Goal: Information Seeking & Learning: Learn about a topic

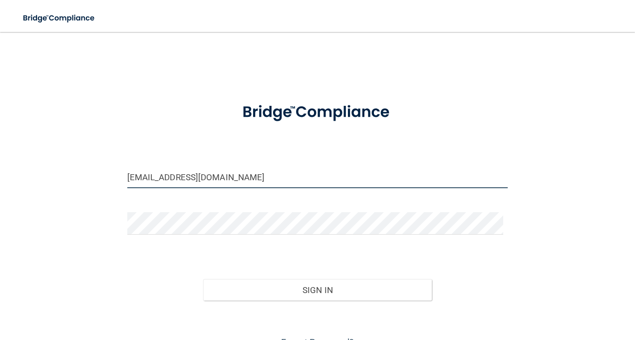
drag, startPoint x: 202, startPoint y: 177, endPoint x: 37, endPoint y: 192, distance: 165.6
click at [37, 192] on div "tristaoberle@gmail.com Invalid email/password. You don't have permission to acc…" at bounding box center [317, 196] width 595 height 309
type input "[EMAIL_ADDRESS][DOMAIN_NAME]"
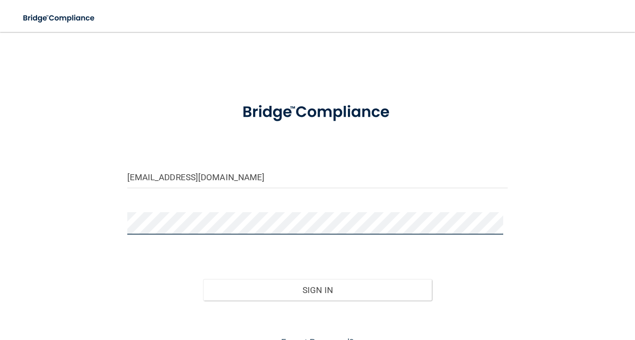
click at [80, 241] on div "devon_a95@yahoo.com Invalid email/password. You don't have permission to access…" at bounding box center [317, 196] width 595 height 309
click at [203, 279] on button "Sign In" at bounding box center [317, 290] width 229 height 22
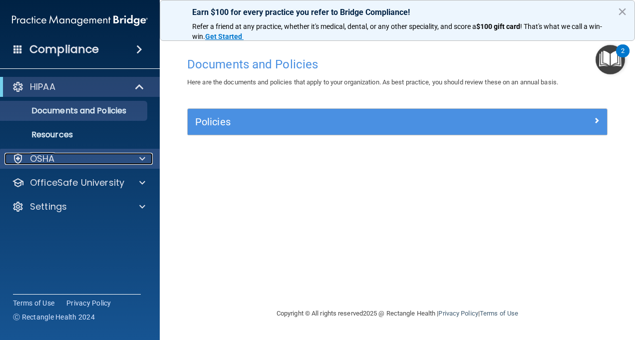
click at [145, 156] on span at bounding box center [142, 159] width 6 height 12
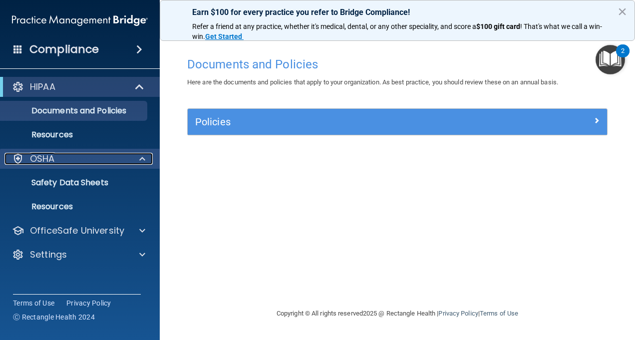
click at [145, 156] on span at bounding box center [142, 159] width 6 height 12
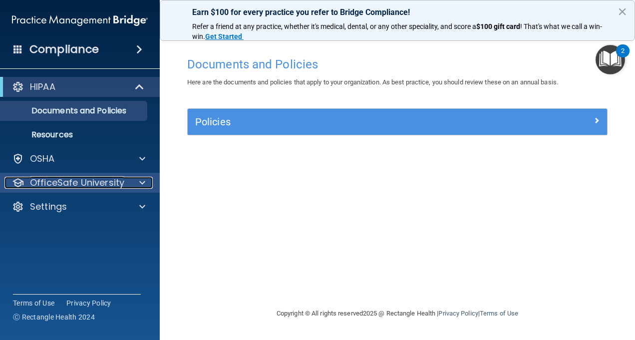
click at [144, 185] on span at bounding box center [142, 183] width 6 height 12
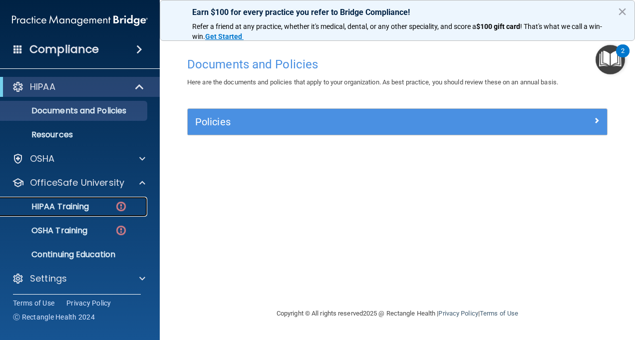
click at [91, 212] on link "HIPAA Training" at bounding box center [68, 207] width 157 height 20
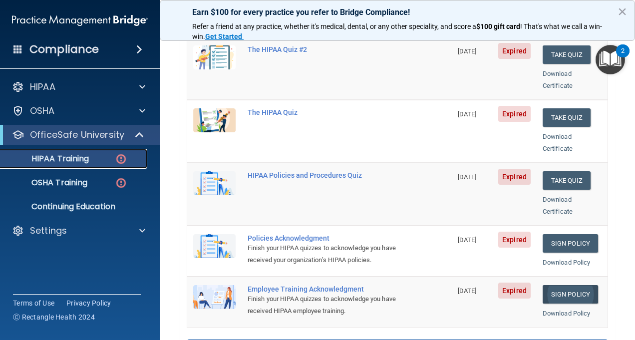
scroll to position [100, 0]
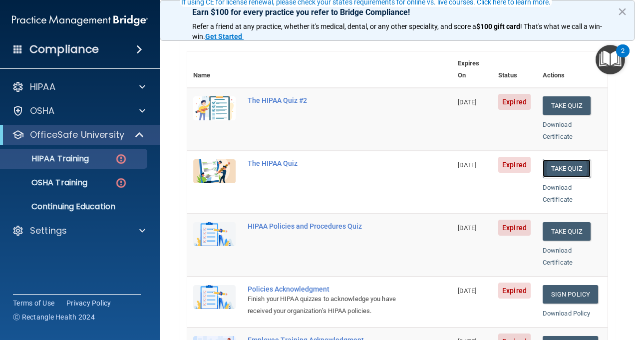
click at [555, 159] on button "Take Quiz" at bounding box center [567, 168] width 48 height 18
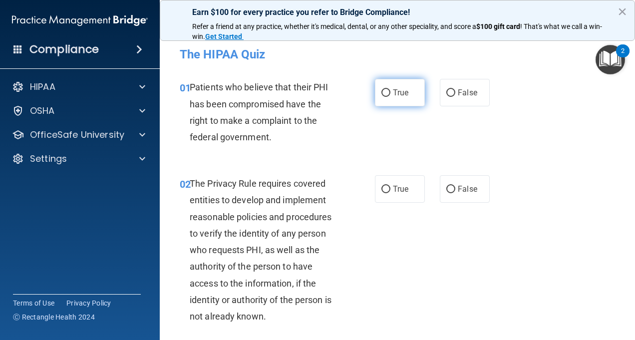
click at [379, 85] on label "True" at bounding box center [400, 92] width 50 height 27
click at [382, 89] on input "True" at bounding box center [386, 92] width 9 height 7
radio input "true"
click at [382, 191] on input "True" at bounding box center [386, 189] width 9 height 7
radio input "true"
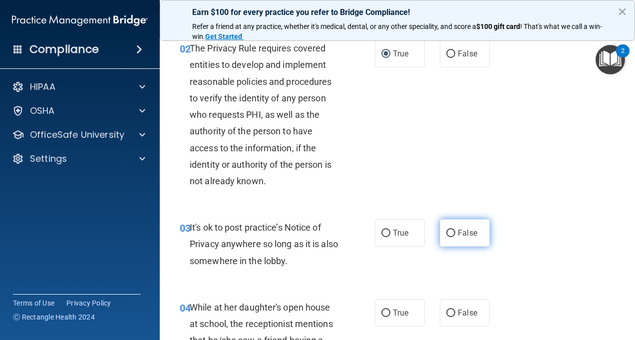
scroll to position [50, 0]
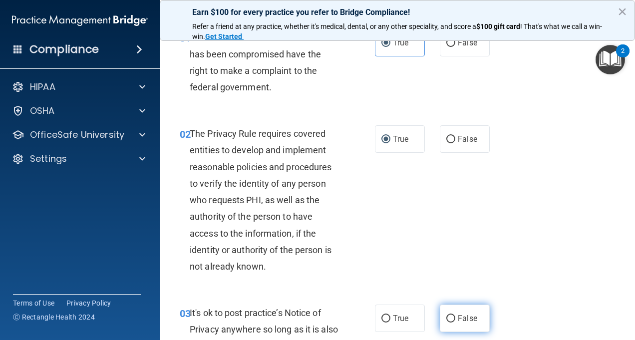
click at [448, 327] on label "False" at bounding box center [465, 318] width 50 height 27
click at [448, 323] on input "False" at bounding box center [451, 318] width 9 height 7
radio input "true"
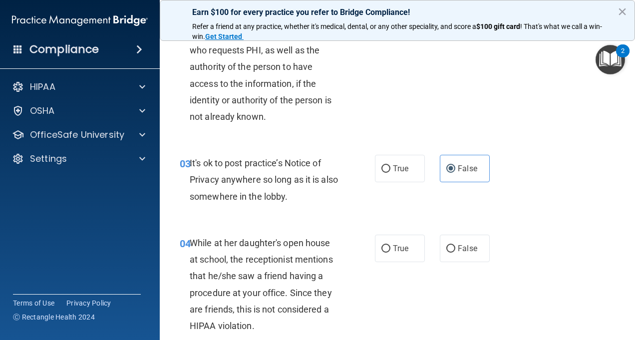
scroll to position [250, 0]
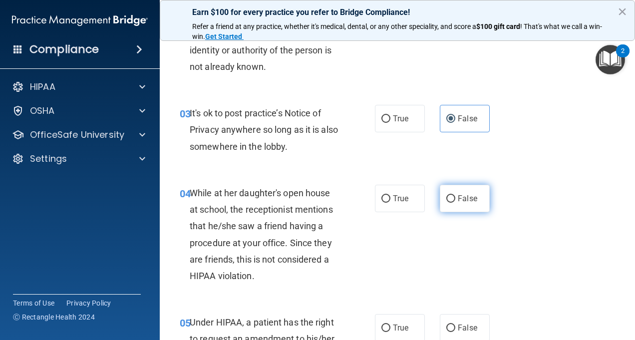
click at [462, 197] on span "False" at bounding box center [467, 198] width 19 height 9
click at [456, 197] on input "False" at bounding box center [451, 198] width 9 height 7
radio input "true"
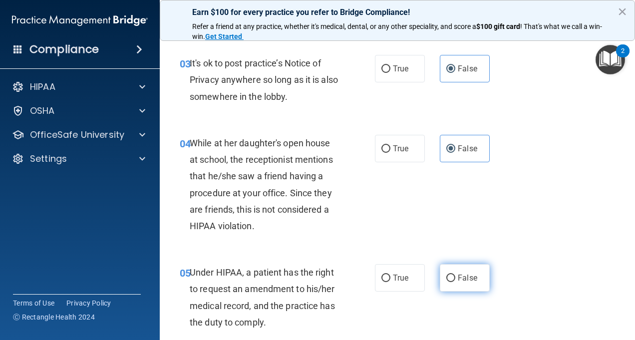
click at [457, 285] on label "False" at bounding box center [465, 277] width 50 height 27
click at [456, 282] on input "False" at bounding box center [451, 278] width 9 height 7
radio input "true"
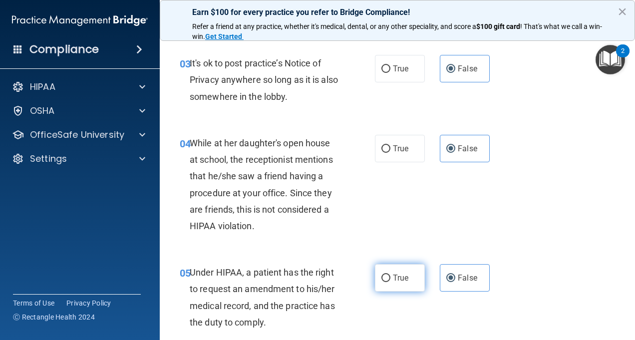
click at [394, 291] on label "True" at bounding box center [400, 277] width 50 height 27
click at [391, 282] on input "True" at bounding box center [386, 278] width 9 height 7
radio input "true"
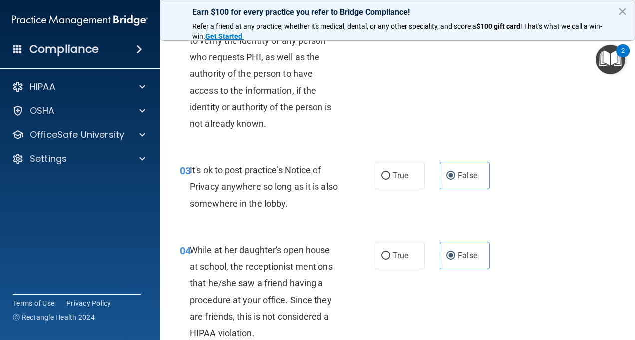
scroll to position [250, 0]
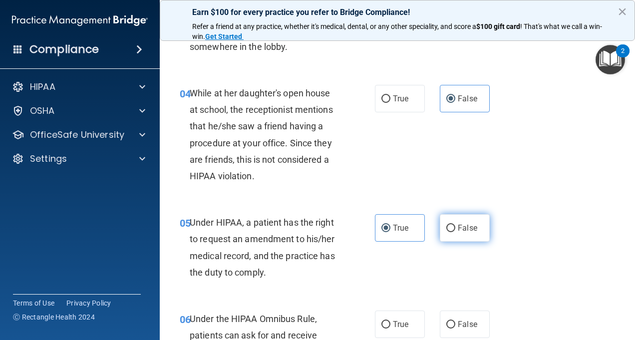
click at [468, 222] on label "False" at bounding box center [465, 227] width 50 height 27
click at [456, 225] on input "False" at bounding box center [451, 228] width 9 height 7
radio input "true"
radio input "false"
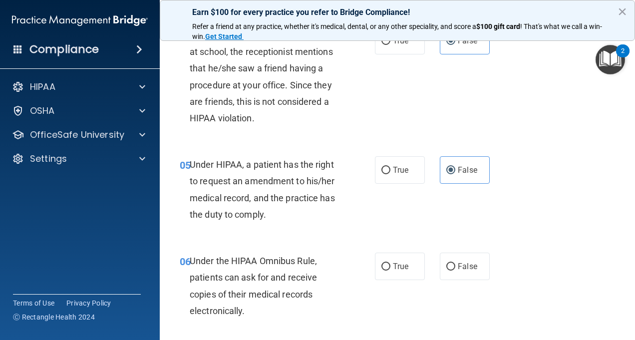
scroll to position [500, 0]
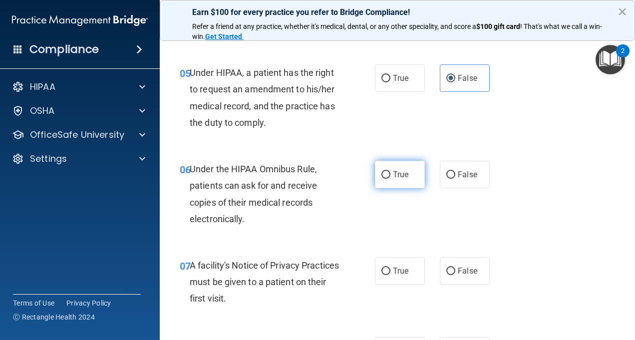
click at [413, 172] on label "True" at bounding box center [400, 174] width 50 height 27
click at [391, 172] on input "True" at bounding box center [386, 174] width 9 height 7
radio input "true"
click at [386, 276] on label "True" at bounding box center [400, 270] width 50 height 27
click at [386, 275] on input "True" at bounding box center [386, 271] width 9 height 7
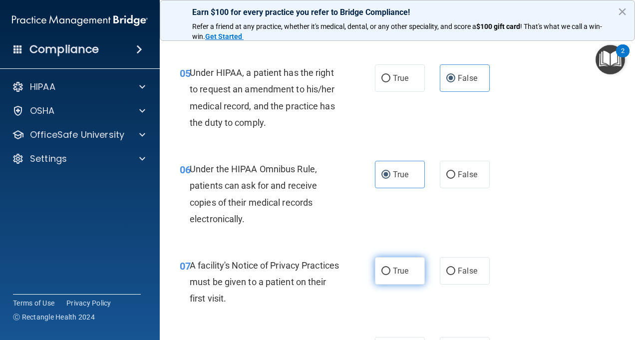
radio input "true"
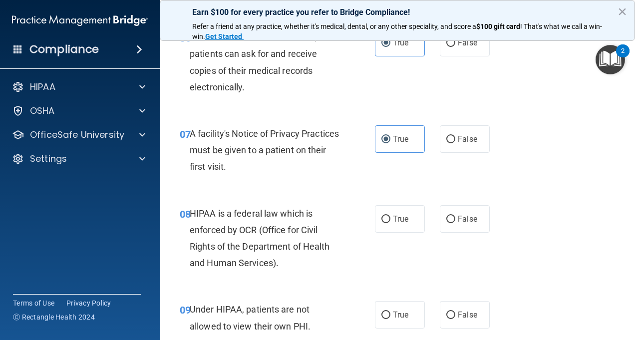
scroll to position [649, 0]
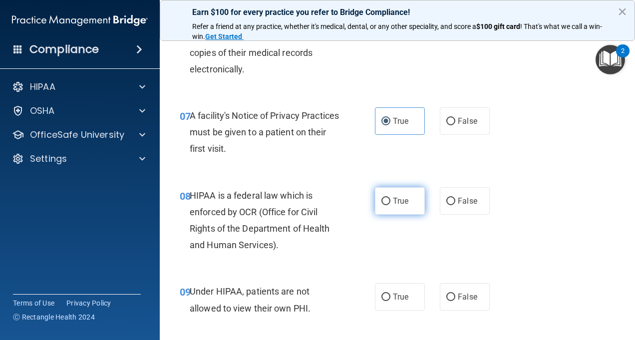
click at [414, 202] on label "True" at bounding box center [400, 200] width 50 height 27
click at [391, 202] on input "True" at bounding box center [386, 201] width 9 height 7
radio input "true"
click at [487, 290] on div "True False" at bounding box center [435, 296] width 120 height 27
click at [470, 292] on label "False" at bounding box center [465, 296] width 50 height 27
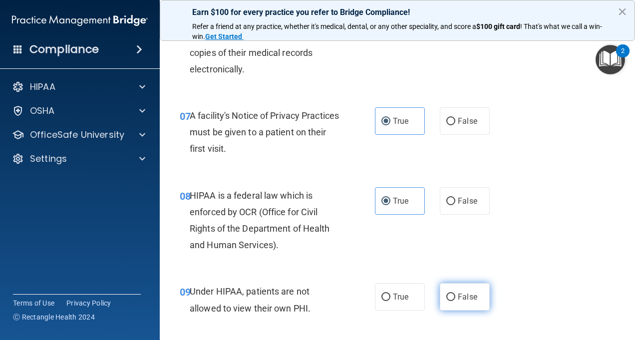
click at [456, 294] on input "False" at bounding box center [451, 297] width 9 height 7
radio input "true"
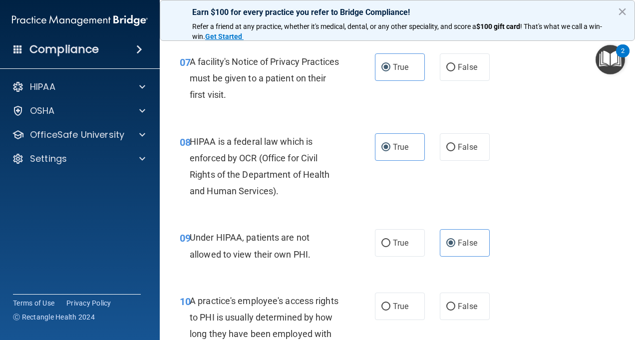
scroll to position [799, 0]
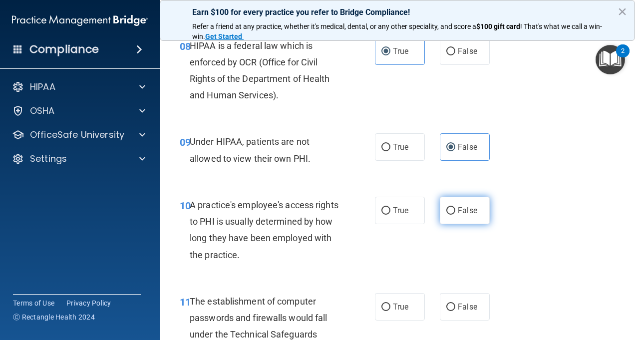
click at [452, 207] on label "False" at bounding box center [465, 210] width 50 height 27
click at [452, 207] on input "False" at bounding box center [451, 210] width 9 height 7
radio input "true"
click at [393, 306] on span "True" at bounding box center [400, 306] width 15 height 9
click at [390, 306] on input "True" at bounding box center [386, 307] width 9 height 7
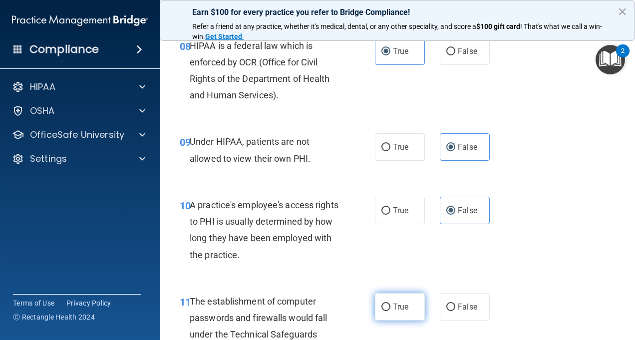
radio input "true"
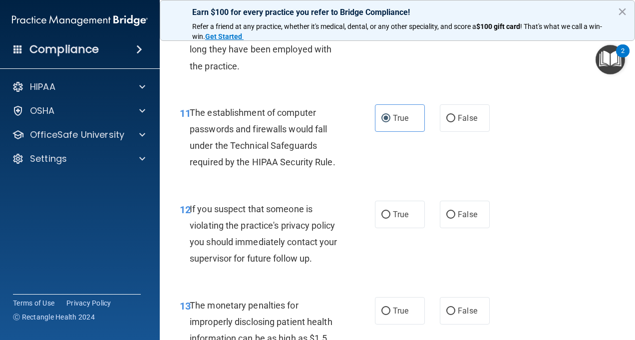
scroll to position [999, 0]
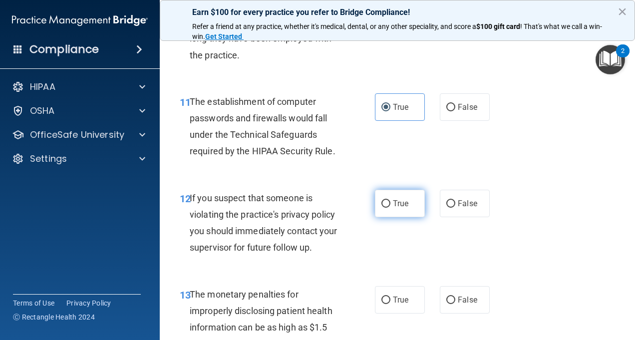
click at [398, 205] on span "True" at bounding box center [400, 203] width 15 height 9
click at [391, 205] on input "True" at bounding box center [386, 203] width 9 height 7
radio input "true"
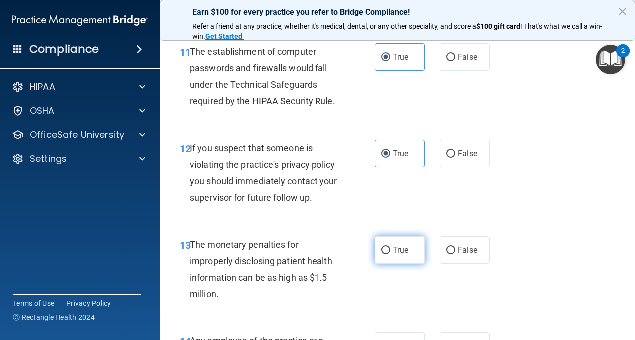
click at [399, 249] on span "True" at bounding box center [400, 249] width 15 height 9
click at [391, 249] on input "True" at bounding box center [386, 250] width 9 height 7
radio input "true"
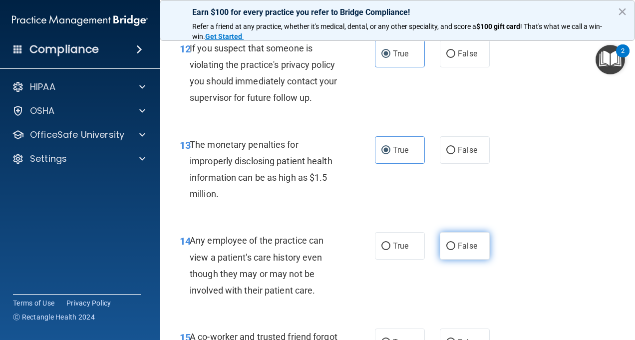
click at [457, 236] on label "False" at bounding box center [465, 245] width 50 height 27
click at [456, 243] on input "False" at bounding box center [451, 246] width 9 height 7
radio input "true"
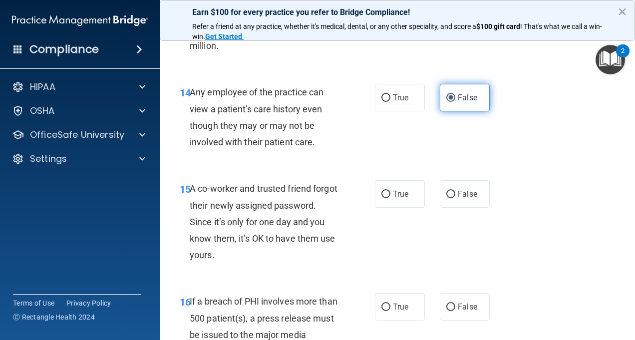
scroll to position [1299, 0]
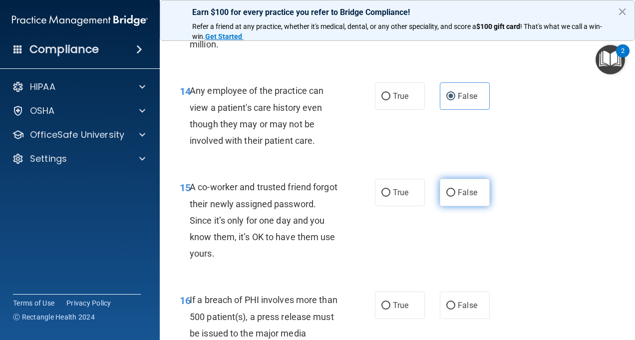
click at [450, 199] on label "False" at bounding box center [465, 192] width 50 height 27
click at [450, 197] on input "False" at bounding box center [451, 192] width 9 height 7
radio input "true"
click at [383, 304] on input "True" at bounding box center [386, 305] width 9 height 7
radio input "true"
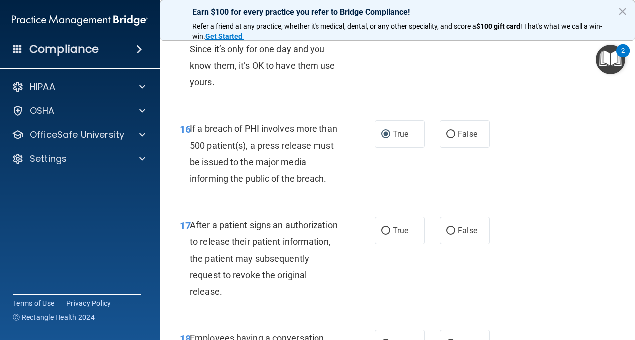
scroll to position [1499, 0]
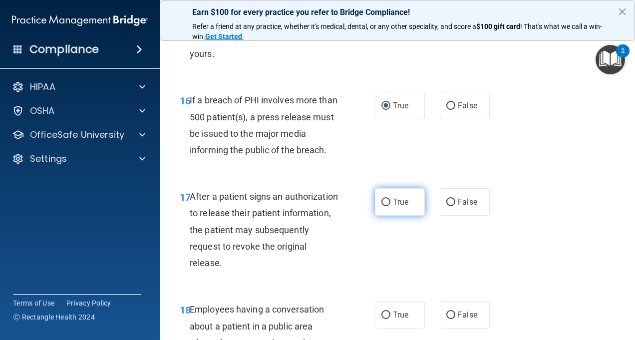
click at [399, 201] on span "True" at bounding box center [400, 201] width 15 height 9
click at [386, 196] on label "True" at bounding box center [400, 201] width 50 height 27
click at [386, 199] on input "True" at bounding box center [386, 202] width 9 height 7
radio input "true"
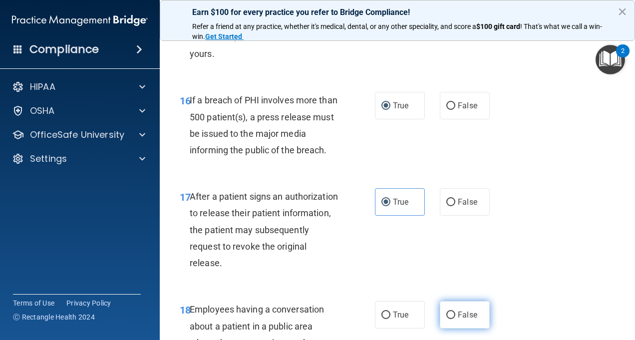
click at [458, 317] on span "False" at bounding box center [467, 314] width 19 height 9
click at [456, 317] on input "False" at bounding box center [451, 315] width 9 height 7
radio input "true"
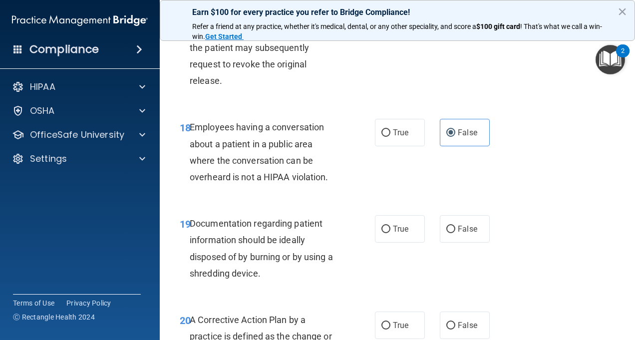
scroll to position [1698, 0]
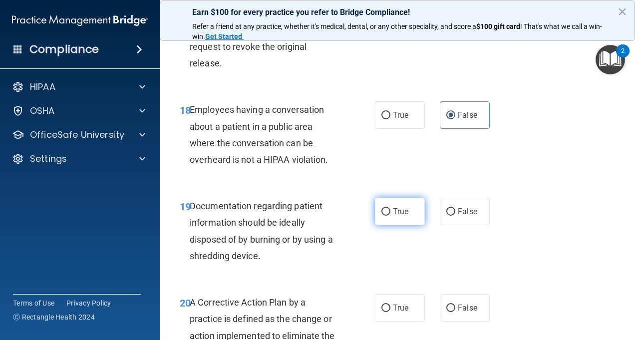
click at [400, 214] on span "True" at bounding box center [400, 211] width 15 height 9
click at [391, 214] on input "True" at bounding box center [386, 211] width 9 height 7
radio input "true"
click at [390, 315] on label "True" at bounding box center [400, 307] width 50 height 27
click at [390, 312] on input "True" at bounding box center [386, 308] width 9 height 7
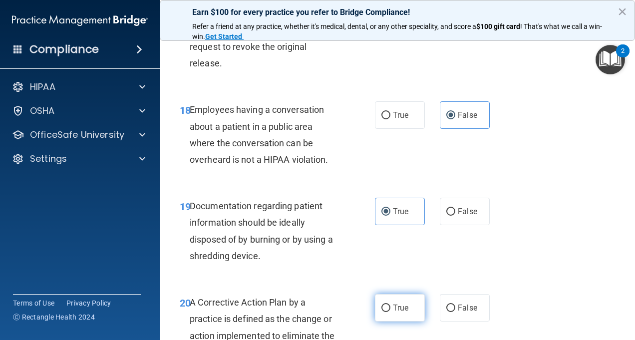
radio input "true"
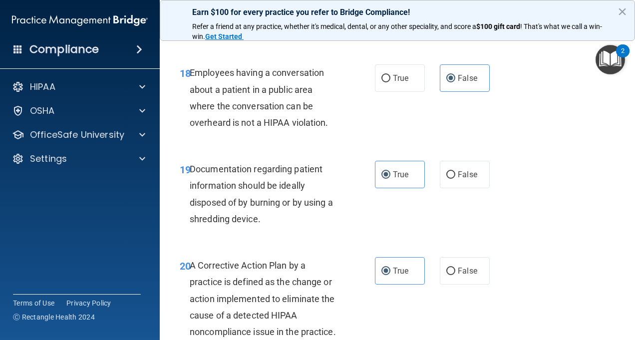
scroll to position [1848, 0]
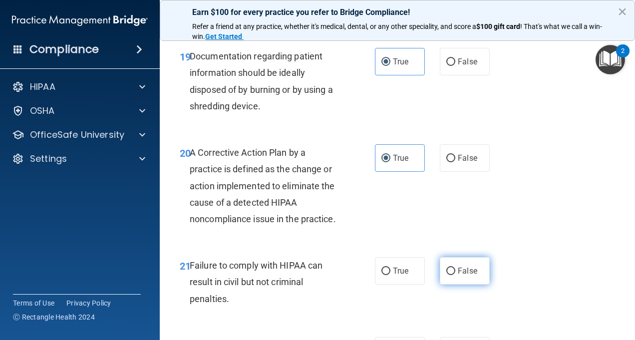
click at [448, 280] on label "False" at bounding box center [465, 270] width 50 height 27
click at [448, 275] on input "False" at bounding box center [451, 271] width 9 height 7
radio input "true"
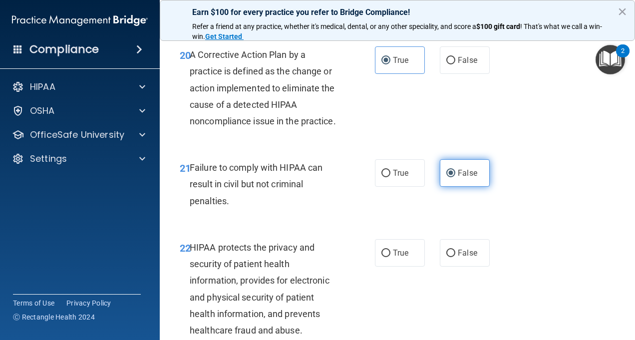
scroll to position [1948, 0]
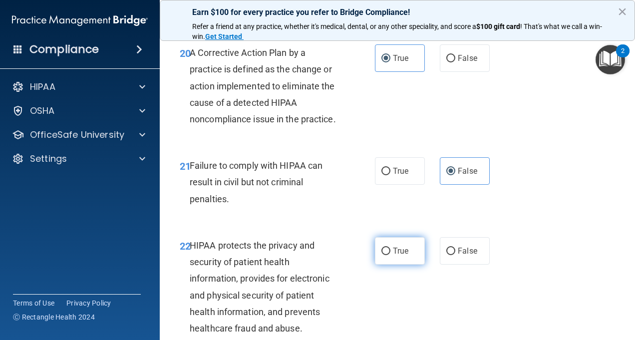
click at [393, 256] on span "True" at bounding box center [400, 250] width 15 height 9
click at [391, 255] on input "True" at bounding box center [386, 251] width 9 height 7
radio input "true"
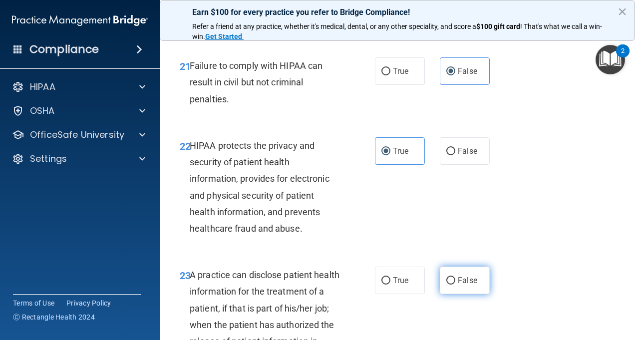
click at [459, 285] on span "False" at bounding box center [467, 280] width 19 height 9
click at [456, 285] on input "False" at bounding box center [451, 280] width 9 height 7
radio input "true"
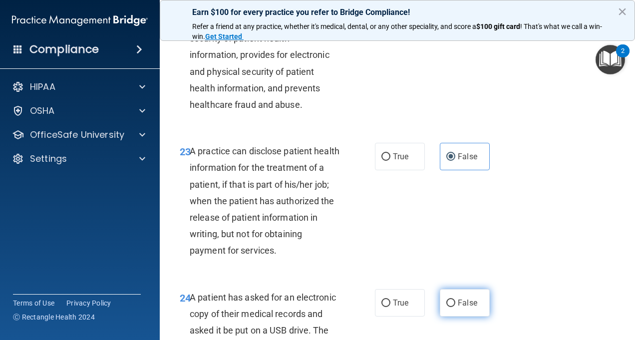
scroll to position [2198, 0]
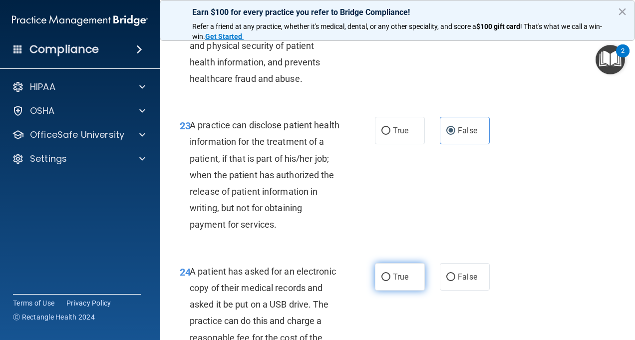
click at [382, 281] on input "True" at bounding box center [386, 277] width 9 height 7
radio input "true"
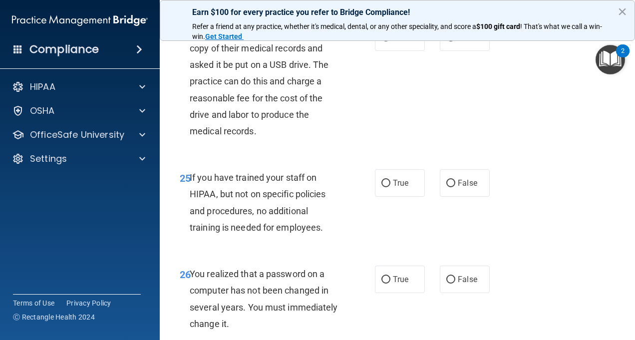
scroll to position [2448, 0]
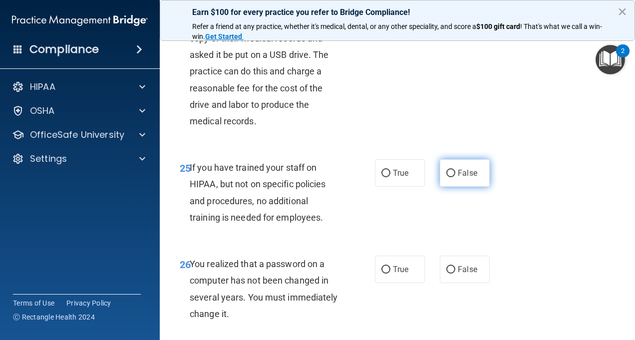
click at [458, 178] on span "False" at bounding box center [467, 172] width 19 height 9
click at [456, 177] on input "False" at bounding box center [451, 173] width 9 height 7
radio input "true"
click at [397, 274] on span "True" at bounding box center [400, 269] width 15 height 9
click at [391, 274] on input "True" at bounding box center [386, 269] width 9 height 7
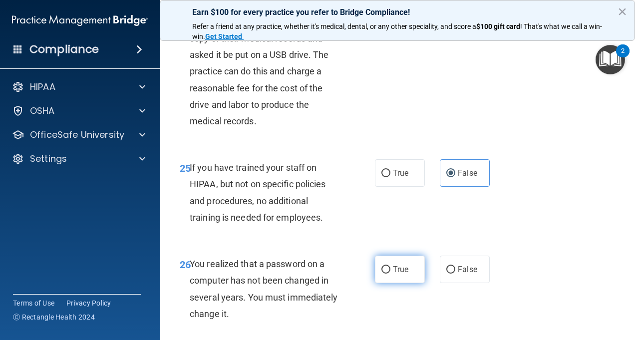
radio input "true"
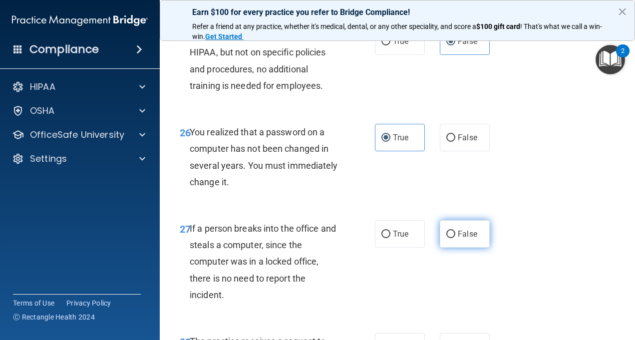
scroll to position [2598, 0]
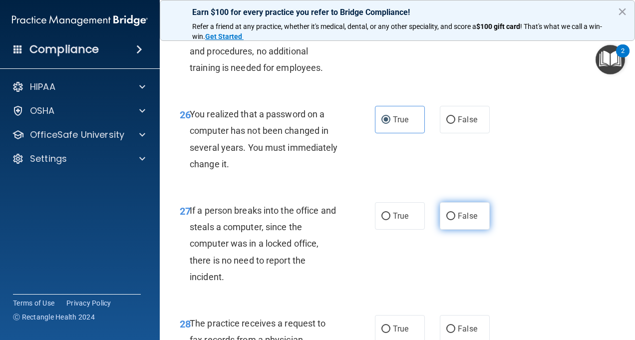
click at [457, 230] on label "False" at bounding box center [465, 215] width 50 height 27
click at [456, 220] on input "False" at bounding box center [451, 216] width 9 height 7
radio input "true"
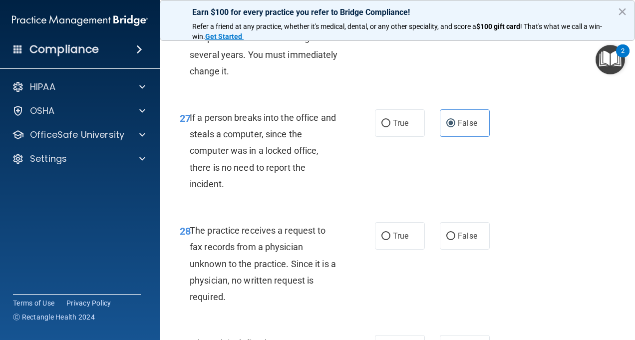
scroll to position [2697, 0]
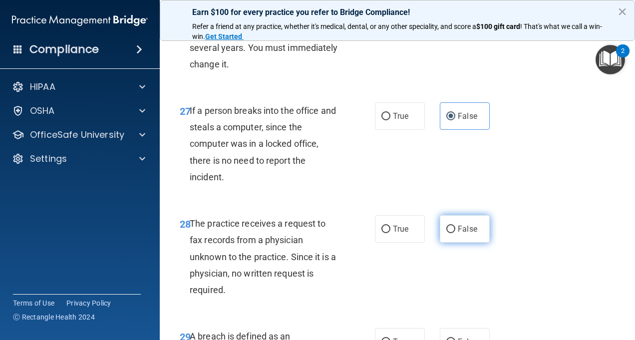
click at [478, 243] on label "False" at bounding box center [465, 228] width 50 height 27
click at [456, 233] on input "False" at bounding box center [451, 229] width 9 height 7
radio input "true"
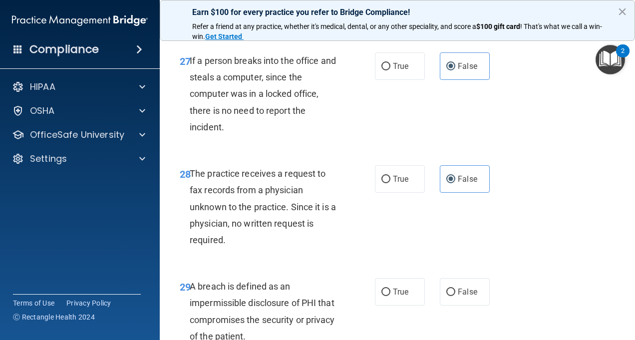
scroll to position [2797, 0]
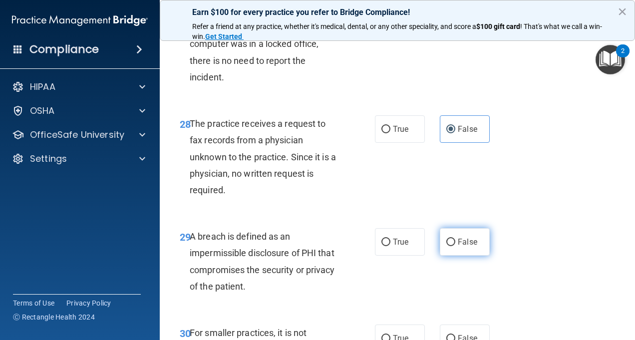
click at [469, 247] on span "False" at bounding box center [467, 241] width 19 height 9
click at [456, 246] on input "False" at bounding box center [451, 242] width 9 height 7
radio input "true"
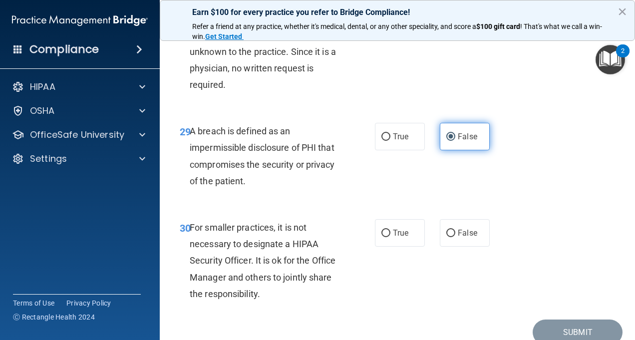
scroll to position [2947, 0]
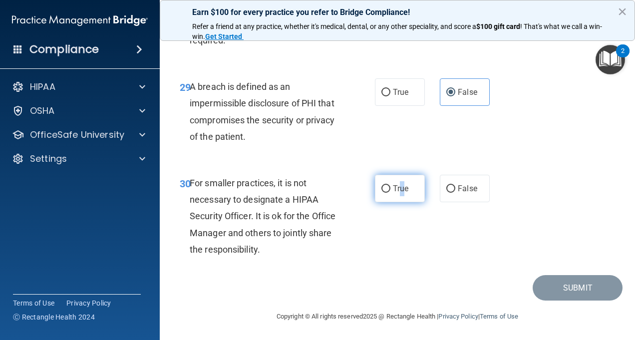
click at [400, 202] on label "True" at bounding box center [400, 188] width 50 height 27
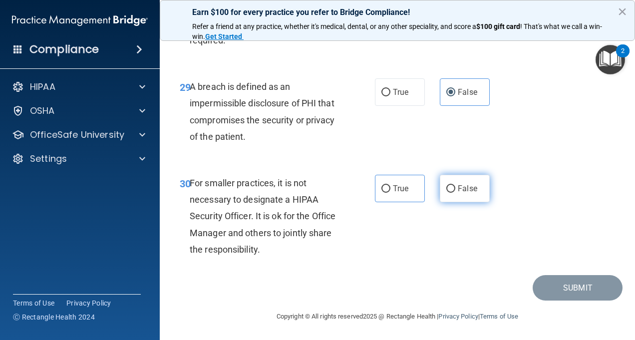
drag, startPoint x: 400, startPoint y: 210, endPoint x: 454, endPoint y: 200, distance: 54.4
click at [454, 200] on label "False" at bounding box center [465, 188] width 50 height 27
click at [454, 193] on input "False" at bounding box center [451, 188] width 9 height 7
radio input "true"
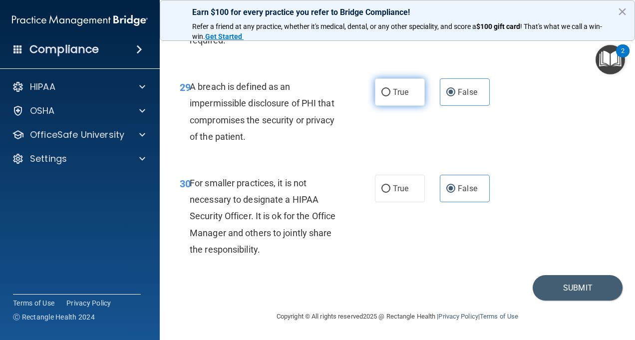
click at [395, 97] on span "True" at bounding box center [400, 91] width 15 height 9
click at [391, 96] on input "True" at bounding box center [386, 92] width 9 height 7
radio input "true"
radio input "false"
click at [577, 301] on button "Submit" at bounding box center [578, 287] width 90 height 25
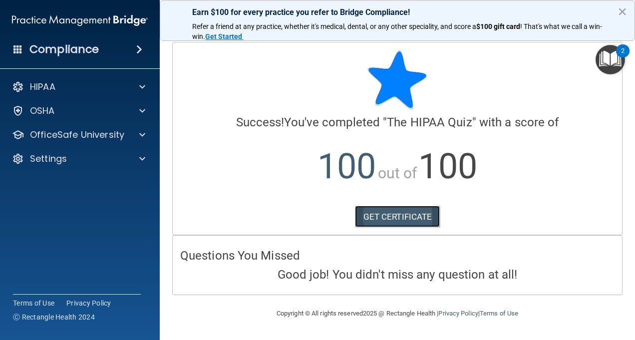
click at [406, 224] on link "GET CERTIFICATE" at bounding box center [397, 217] width 85 height 22
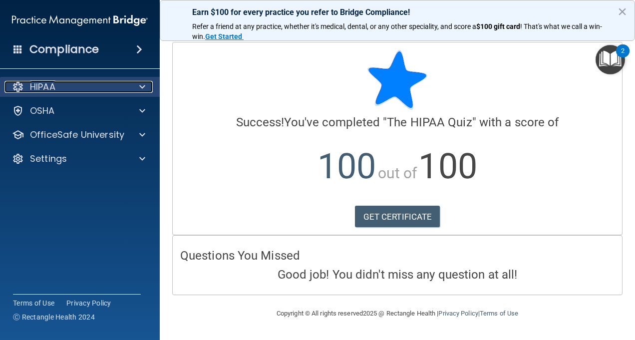
click at [149, 83] on div at bounding box center [140, 87] width 25 height 12
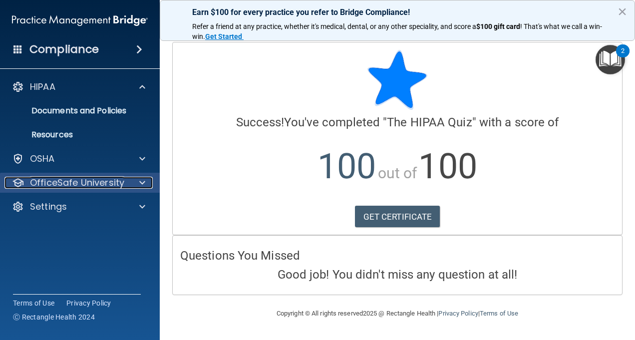
click at [137, 182] on div at bounding box center [140, 183] width 25 height 12
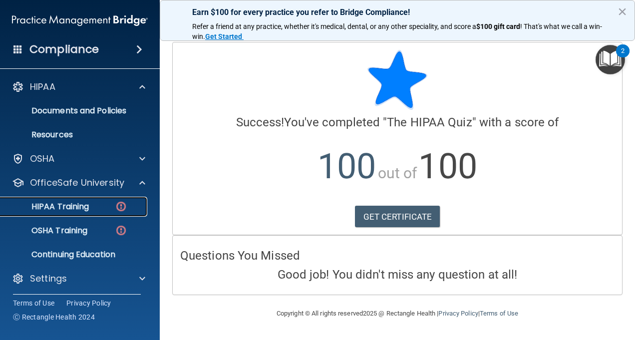
click at [105, 212] on link "HIPAA Training" at bounding box center [68, 207] width 157 height 20
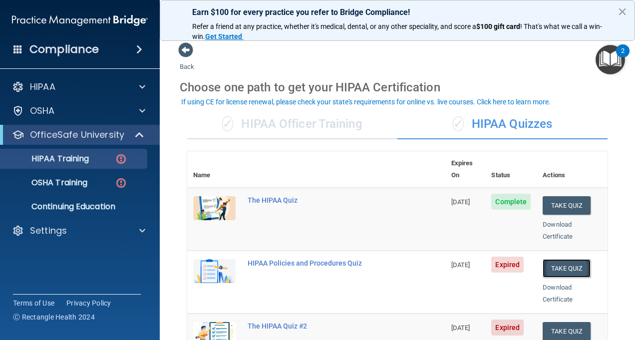
click at [557, 259] on button "Take Quiz" at bounding box center [567, 268] width 48 height 18
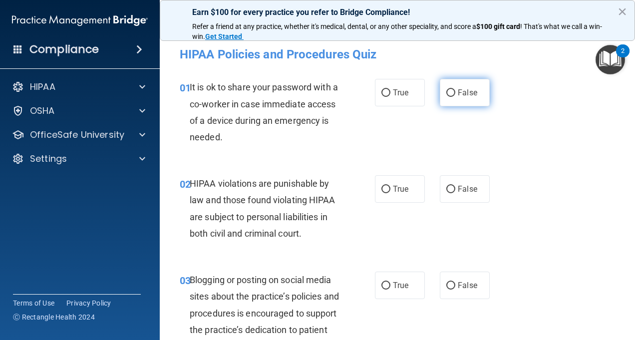
click at [447, 89] on input "False" at bounding box center [451, 92] width 9 height 7
radio input "true"
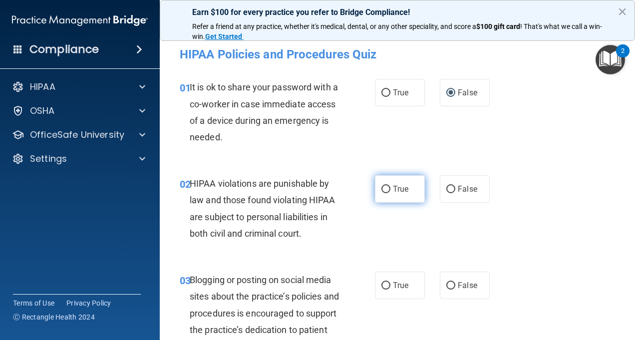
click at [392, 195] on label "True" at bounding box center [400, 188] width 50 height 27
click at [391, 193] on input "True" at bounding box center [386, 189] width 9 height 7
radio input "true"
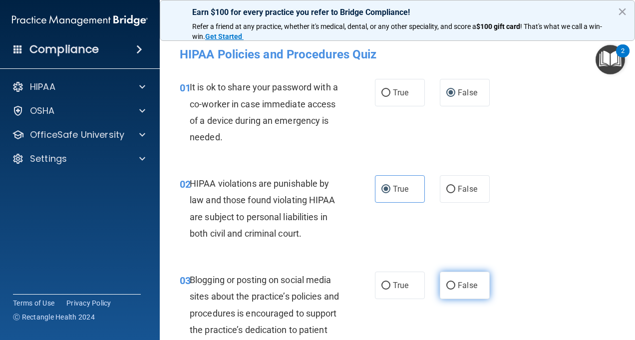
click at [452, 299] on label "False" at bounding box center [465, 285] width 50 height 27
click at [452, 290] on input "False" at bounding box center [451, 285] width 9 height 7
radio input "true"
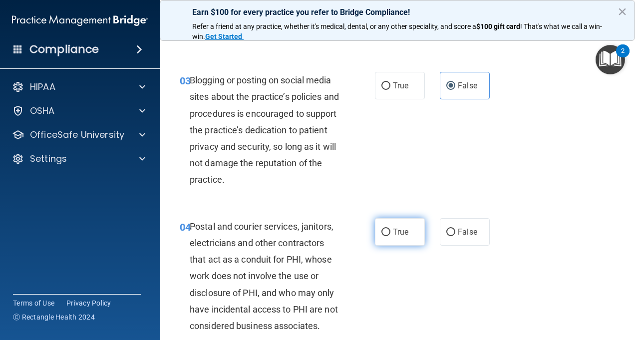
click at [393, 238] on label "True" at bounding box center [400, 231] width 50 height 27
click at [391, 236] on input "True" at bounding box center [386, 232] width 9 height 7
radio input "true"
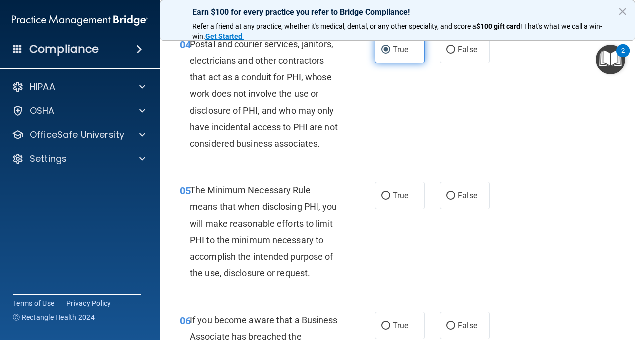
scroll to position [450, 0]
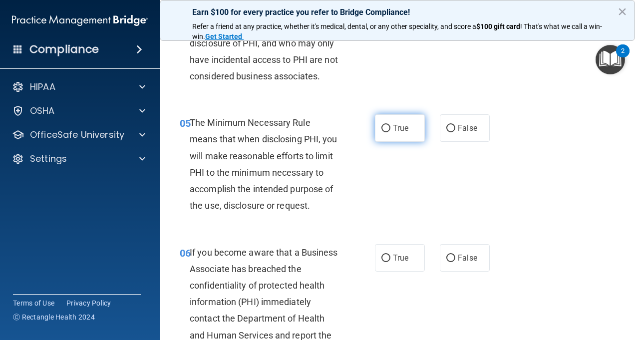
click at [382, 125] on input "True" at bounding box center [386, 128] width 9 height 7
radio input "true"
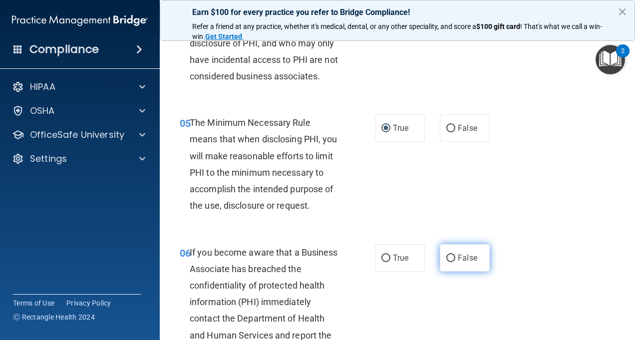
click at [460, 256] on span "False" at bounding box center [467, 257] width 19 height 9
click at [456, 256] on input "False" at bounding box center [451, 258] width 9 height 7
radio input "true"
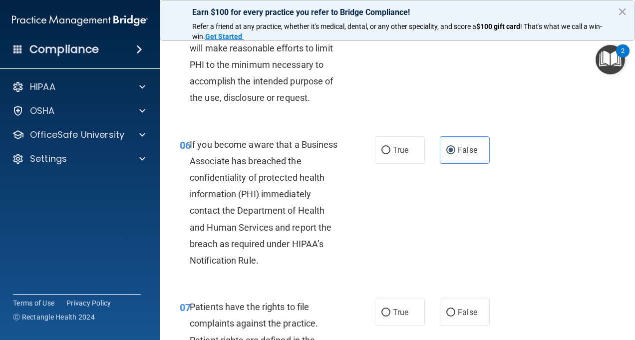
scroll to position [649, 0]
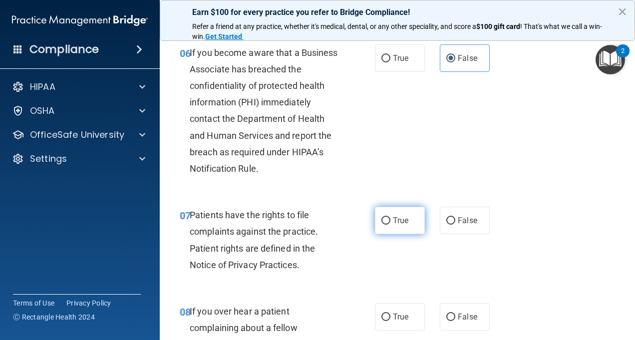
click at [407, 234] on label "True" at bounding box center [400, 220] width 50 height 27
click at [391, 225] on input "True" at bounding box center [386, 220] width 9 height 7
radio input "true"
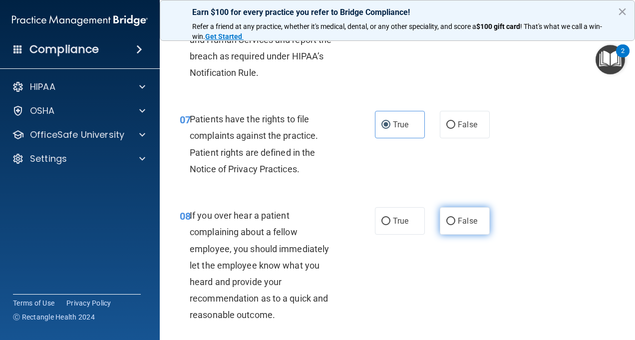
scroll to position [749, 0]
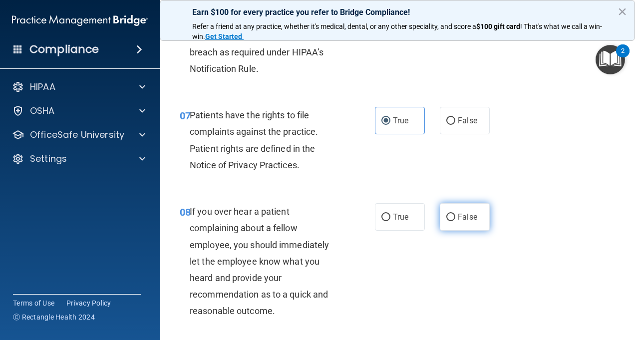
click at [441, 231] on label "False" at bounding box center [465, 216] width 50 height 27
click at [447, 221] on input "False" at bounding box center [451, 217] width 9 height 7
radio input "true"
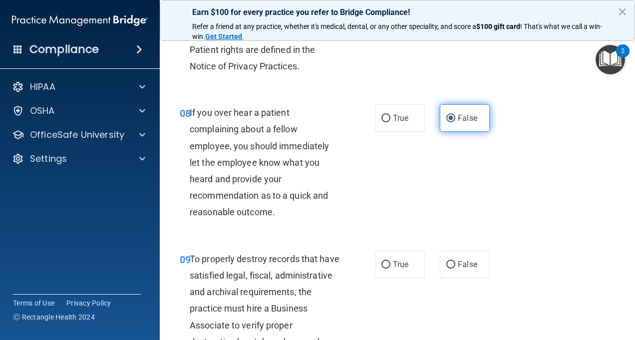
scroll to position [849, 0]
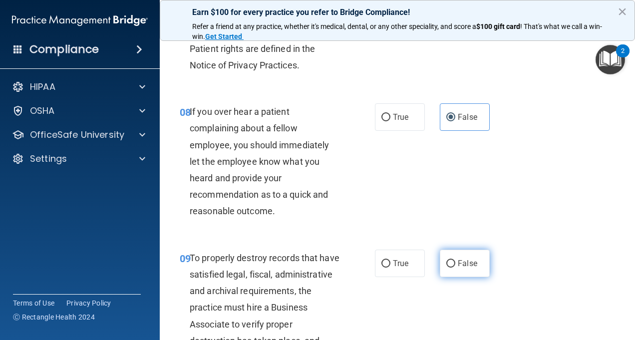
click at [468, 268] on span "False" at bounding box center [467, 263] width 19 height 9
click at [456, 268] on input "False" at bounding box center [451, 263] width 9 height 7
radio input "true"
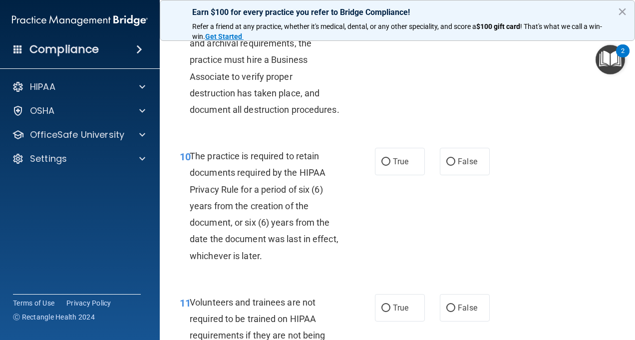
scroll to position [1099, 0]
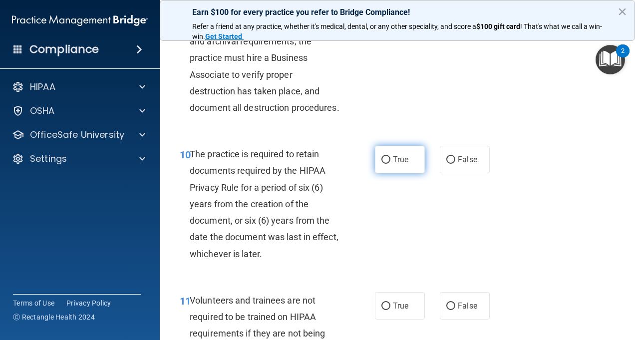
click at [402, 173] on label "True" at bounding box center [400, 159] width 50 height 27
click at [391, 164] on input "True" at bounding box center [386, 159] width 9 height 7
radio input "true"
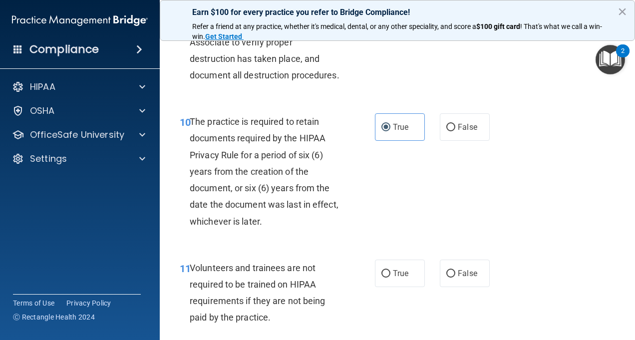
scroll to position [1149, 0]
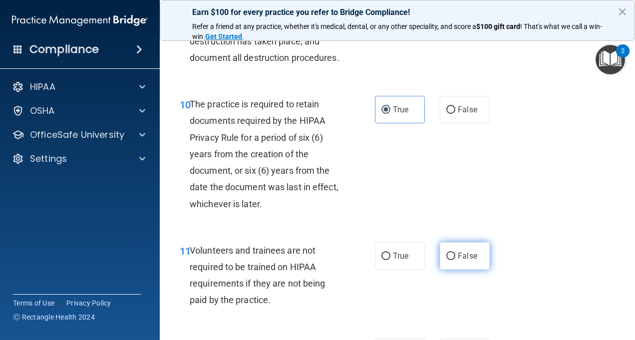
click at [461, 261] on span "False" at bounding box center [467, 255] width 19 height 9
drag, startPoint x: 461, startPoint y: 291, endPoint x: 453, endPoint y: 285, distance: 10.0
click at [453, 270] on label "False" at bounding box center [465, 255] width 50 height 27
click at [453, 260] on input "False" at bounding box center [451, 256] width 9 height 7
radio input "true"
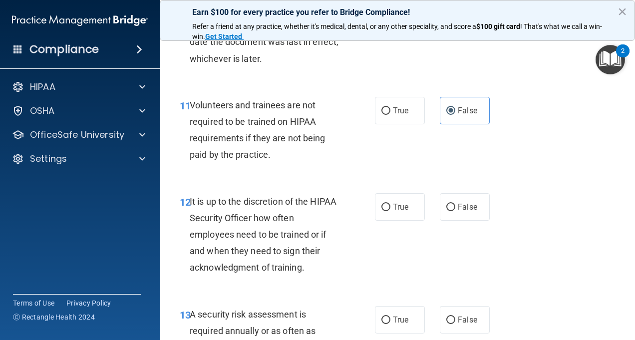
scroll to position [1299, 0]
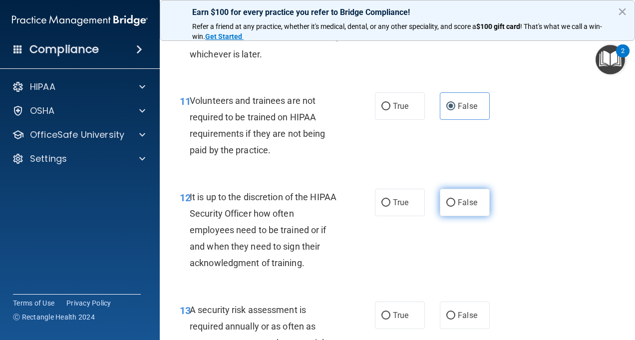
click at [464, 216] on label "False" at bounding box center [465, 202] width 50 height 27
click at [456, 207] on input "False" at bounding box center [451, 202] width 9 height 7
radio input "true"
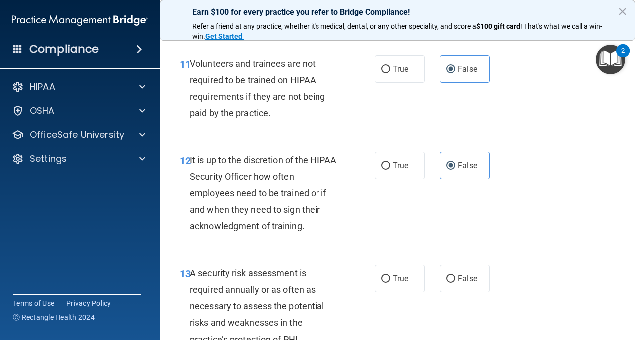
scroll to position [1399, 0]
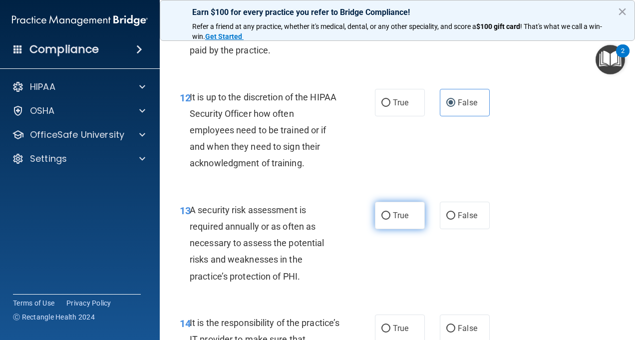
click at [408, 229] on label "True" at bounding box center [400, 215] width 50 height 27
click at [391, 220] on input "True" at bounding box center [386, 215] width 9 height 7
radio input "true"
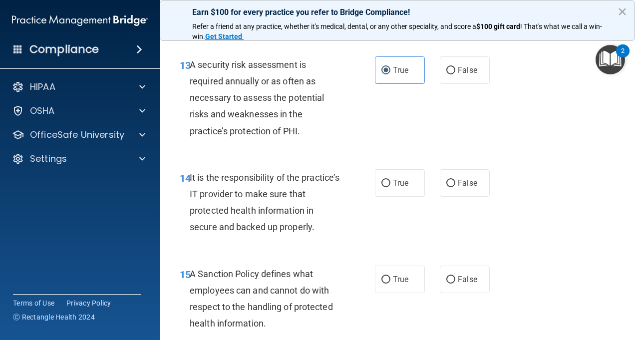
scroll to position [1549, 0]
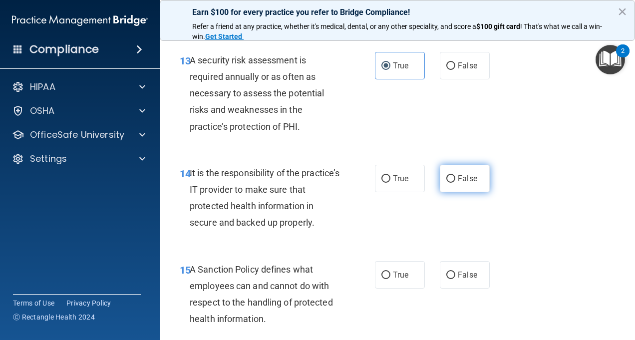
click at [446, 192] on label "False" at bounding box center [465, 178] width 50 height 27
click at [447, 183] on input "False" at bounding box center [451, 178] width 9 height 7
radio input "true"
click at [466, 280] on span "False" at bounding box center [467, 274] width 19 height 9
click at [456, 279] on input "False" at bounding box center [451, 275] width 9 height 7
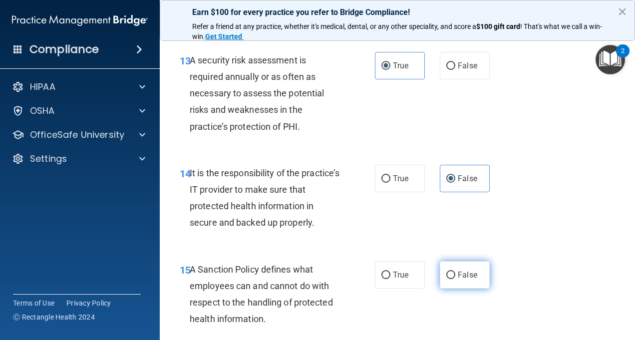
radio input "true"
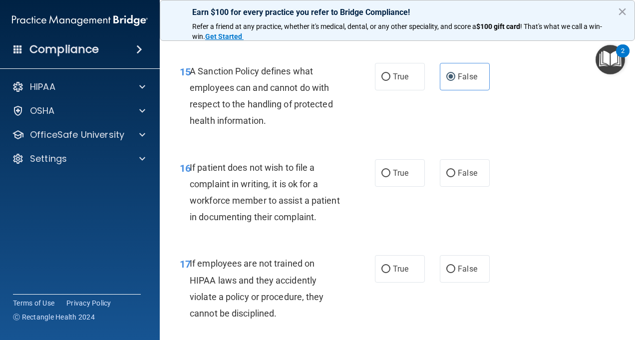
scroll to position [1748, 0]
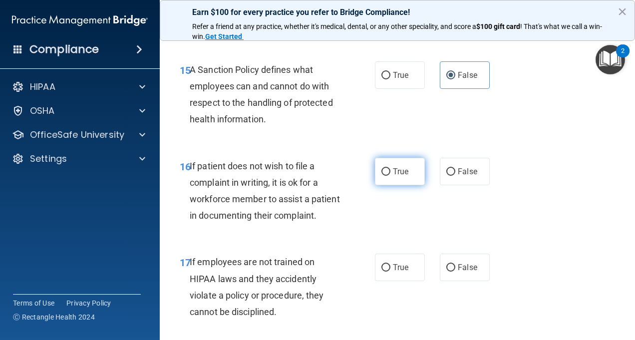
click at [396, 185] on label "True" at bounding box center [400, 171] width 50 height 27
click at [391, 176] on input "True" at bounding box center [386, 171] width 9 height 7
radio input "true"
click at [443, 281] on label "False" at bounding box center [465, 267] width 50 height 27
click at [447, 272] on input "False" at bounding box center [451, 267] width 9 height 7
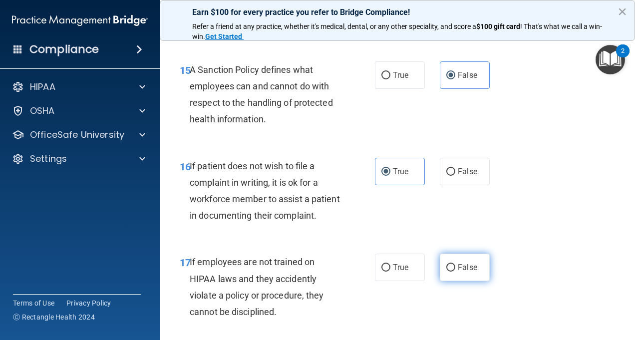
radio input "true"
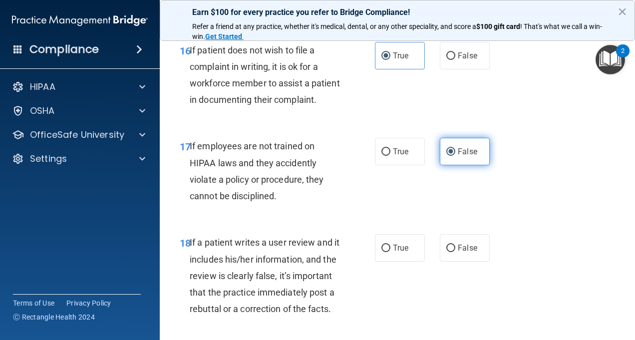
scroll to position [1898, 0]
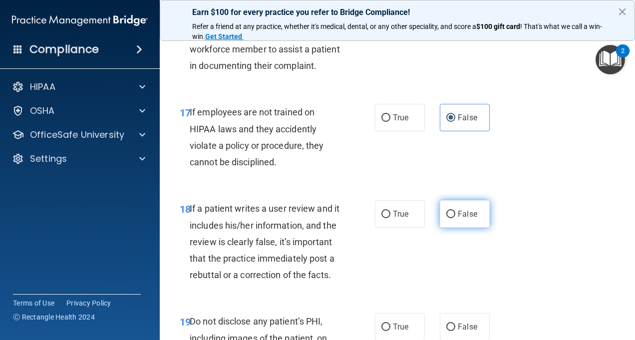
click at [447, 218] on input "False" at bounding box center [451, 214] width 9 height 7
radio input "true"
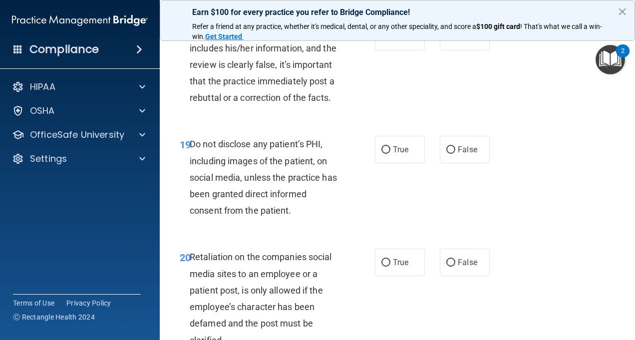
scroll to position [2098, 0]
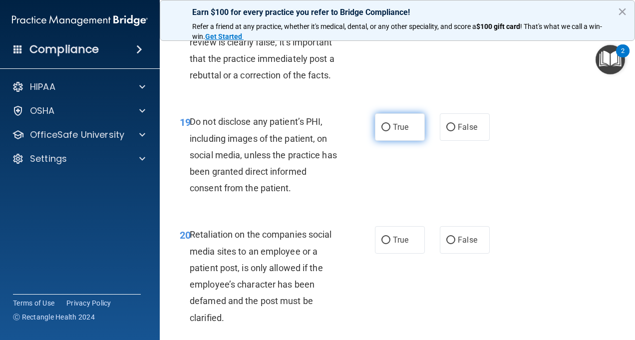
click at [404, 132] on span "True" at bounding box center [400, 126] width 15 height 9
click at [391, 131] on input "True" at bounding box center [386, 127] width 9 height 7
radio input "true"
click at [458, 245] on span "False" at bounding box center [467, 239] width 19 height 9
click at [455, 244] on input "False" at bounding box center [451, 240] width 9 height 7
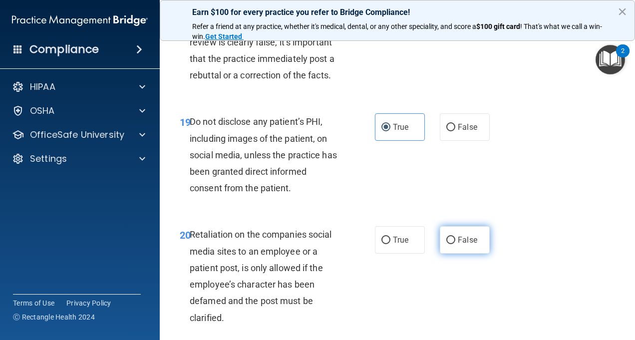
radio input "true"
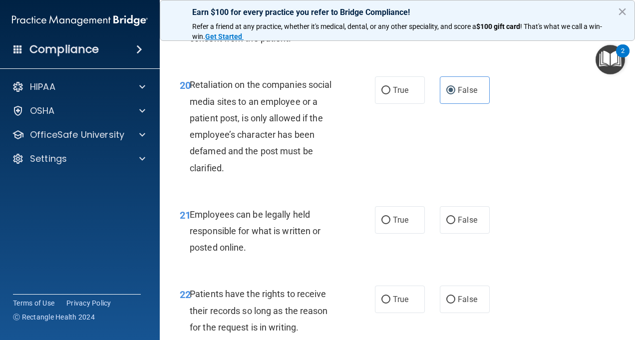
scroll to position [2298, 0]
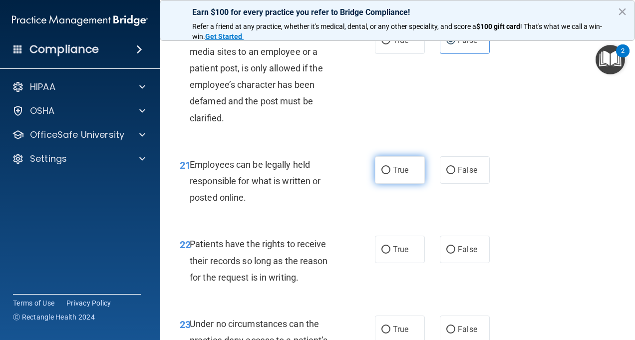
click at [386, 184] on label "True" at bounding box center [400, 169] width 50 height 27
click at [386, 174] on input "True" at bounding box center [386, 170] width 9 height 7
radio input "true"
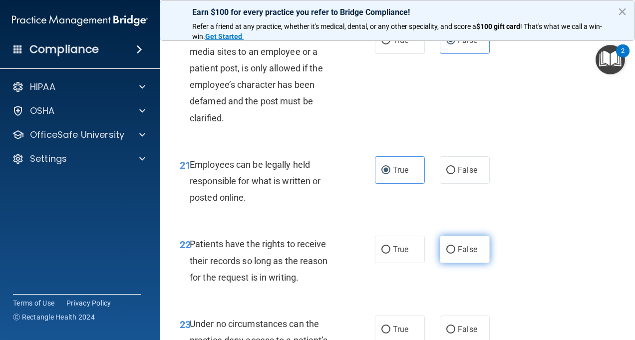
click at [462, 254] on span "False" at bounding box center [467, 249] width 19 height 9
click at [456, 254] on input "False" at bounding box center [451, 249] width 9 height 7
radio input "true"
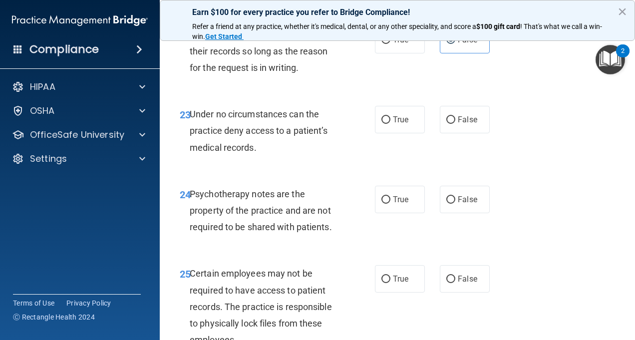
scroll to position [2548, 0]
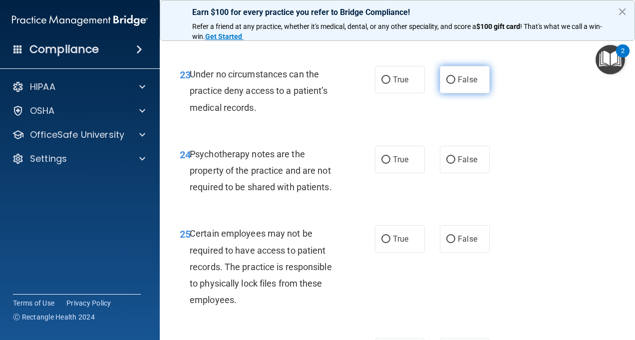
click at [447, 84] on input "False" at bounding box center [451, 79] width 9 height 7
radio input "true"
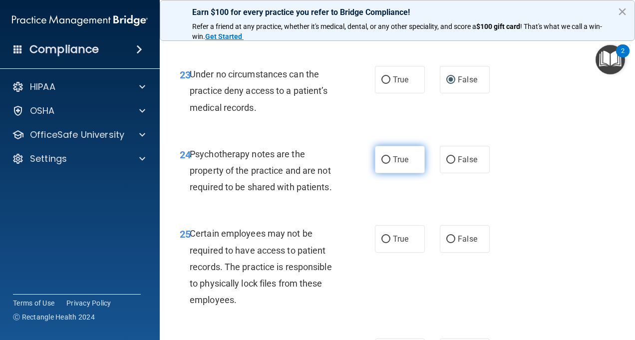
click at [393, 164] on span "True" at bounding box center [400, 159] width 15 height 9
click at [391, 164] on input "True" at bounding box center [386, 159] width 9 height 7
radio input "true"
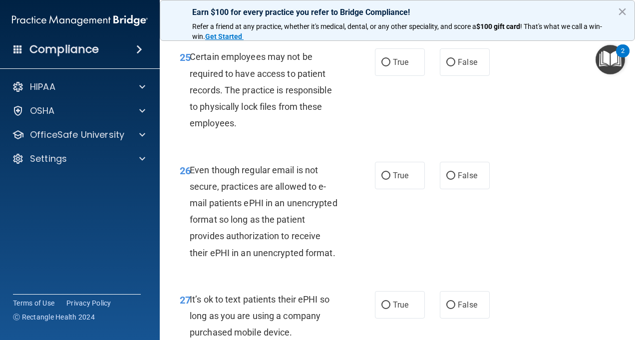
scroll to position [2648, 0]
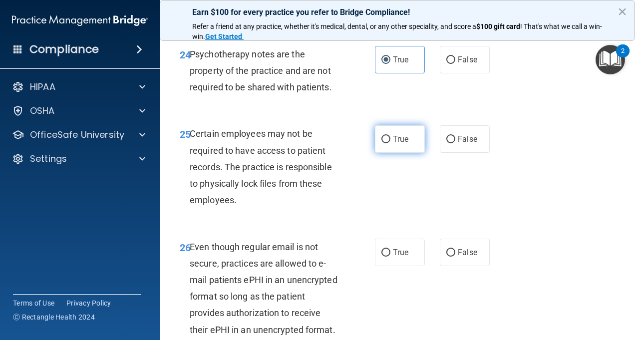
click at [393, 144] on span "True" at bounding box center [400, 138] width 15 height 9
click at [391, 143] on input "True" at bounding box center [386, 139] width 9 height 7
radio input "true"
click at [383, 266] on label "True" at bounding box center [400, 252] width 50 height 27
click at [383, 257] on input "True" at bounding box center [386, 252] width 9 height 7
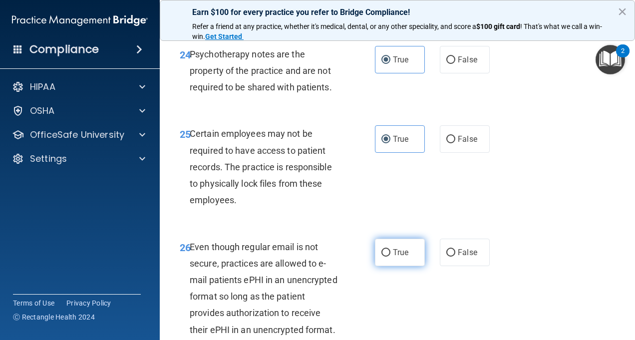
radio input "true"
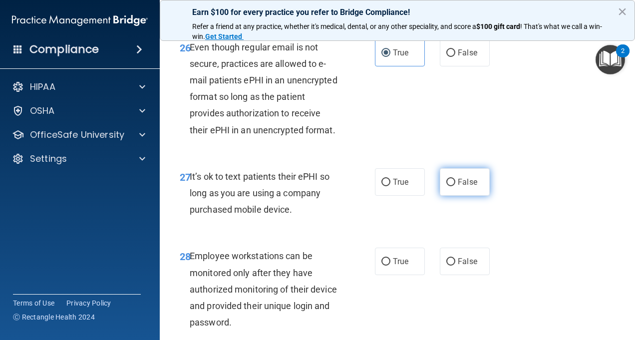
click at [450, 196] on label "False" at bounding box center [465, 181] width 50 height 27
click at [450, 186] on input "False" at bounding box center [451, 182] width 9 height 7
radio input "true"
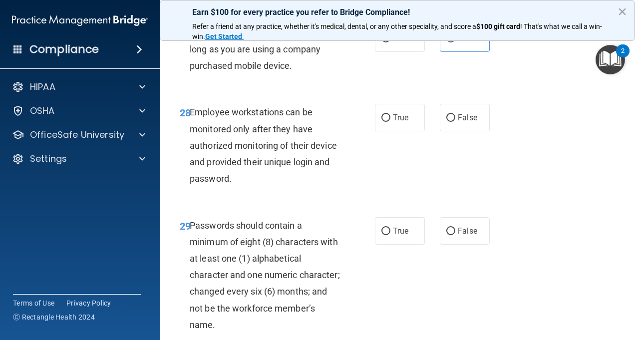
scroll to position [2997, 0]
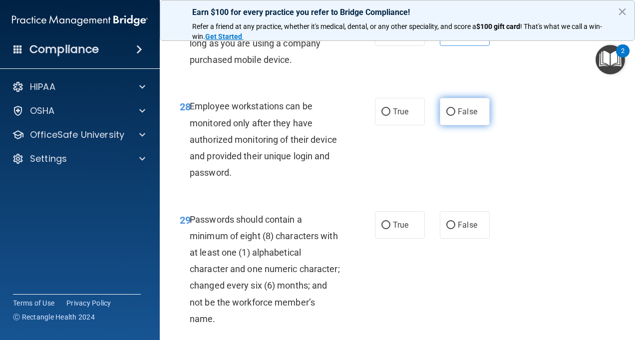
click at [456, 125] on label "False" at bounding box center [465, 111] width 50 height 27
click at [456, 116] on input "False" at bounding box center [451, 111] width 9 height 7
radio input "true"
click at [403, 239] on label "True" at bounding box center [400, 224] width 50 height 27
click at [391, 229] on input "True" at bounding box center [386, 225] width 9 height 7
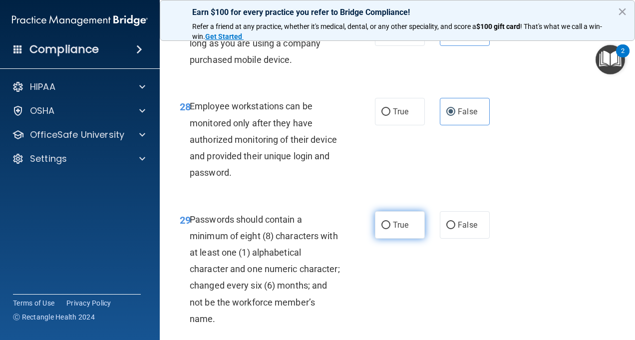
radio input "true"
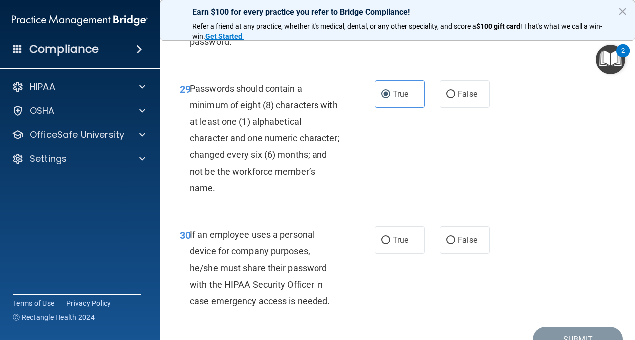
scroll to position [3263, 0]
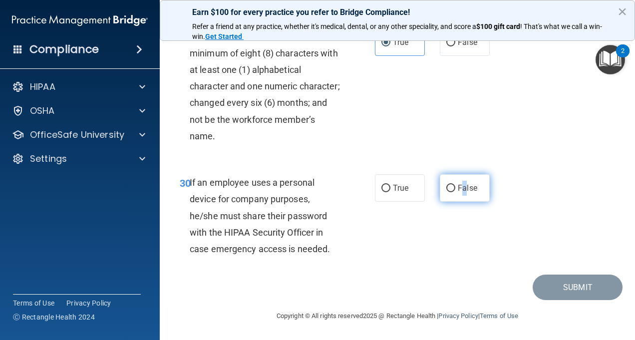
click at [462, 188] on span "False" at bounding box center [467, 187] width 19 height 9
click at [451, 184] on label "False" at bounding box center [465, 187] width 50 height 27
click at [451, 185] on input "False" at bounding box center [451, 188] width 9 height 7
radio input "true"
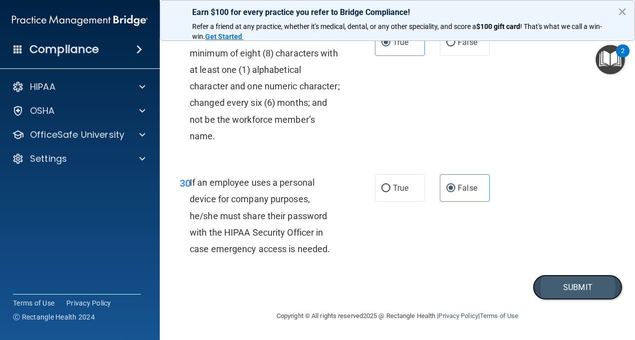
click at [561, 283] on button "Submit" at bounding box center [578, 287] width 90 height 25
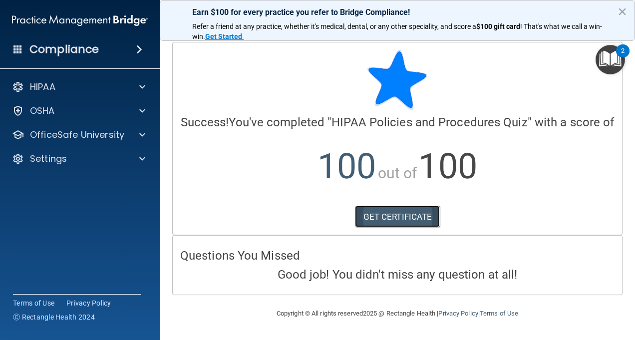
click at [420, 214] on link "GET CERTIFICATE" at bounding box center [397, 217] width 85 height 22
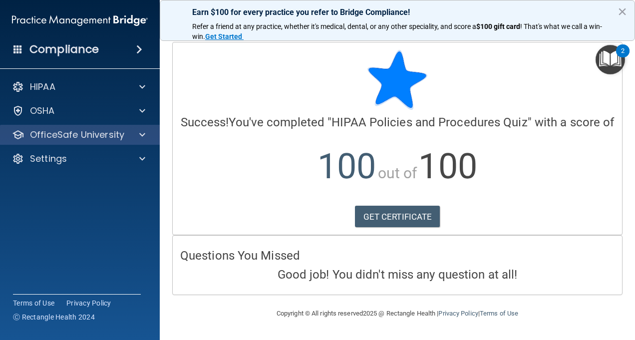
click at [142, 128] on div "OfficeSafe University" at bounding box center [80, 135] width 160 height 20
click at [142, 135] on span at bounding box center [142, 135] width 6 height 12
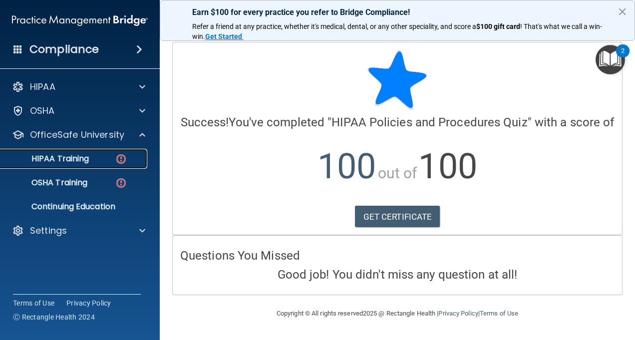
click at [95, 160] on div "HIPAA Training" at bounding box center [74, 159] width 136 height 10
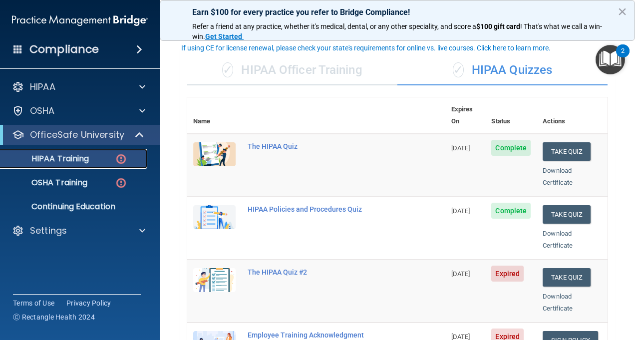
scroll to position [150, 0]
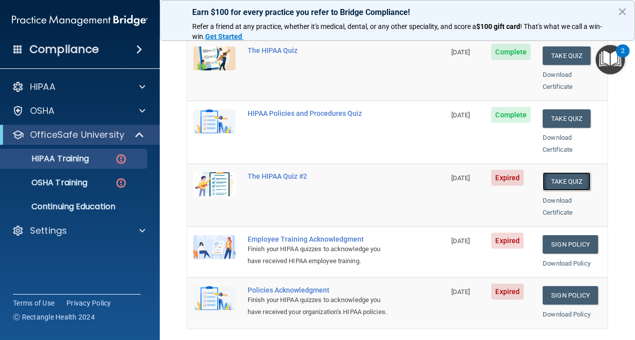
click at [554, 172] on button "Take Quiz" at bounding box center [567, 181] width 48 height 18
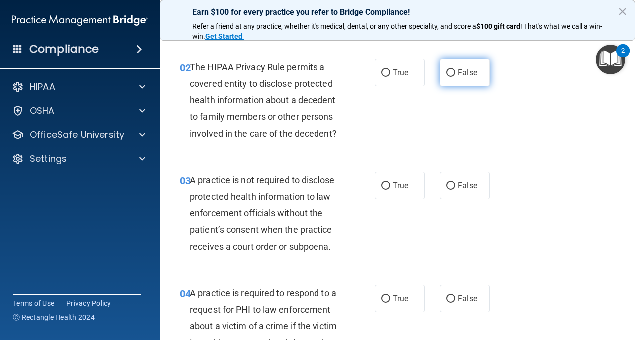
click at [443, 79] on label "False" at bounding box center [465, 72] width 50 height 27
click at [447, 77] on input "False" at bounding box center [451, 72] width 9 height 7
radio input "true"
click at [409, 75] on label "True" at bounding box center [400, 72] width 50 height 27
click at [391, 75] on input "True" at bounding box center [386, 72] width 9 height 7
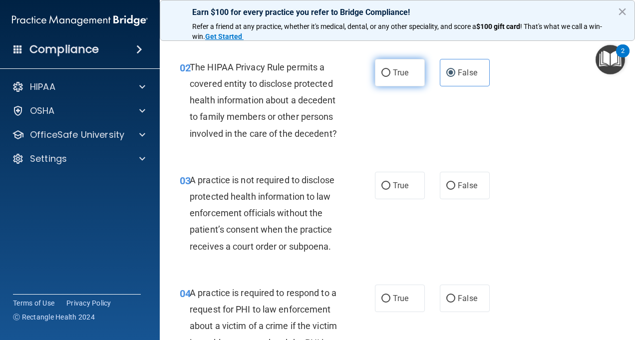
radio input "true"
radio input "false"
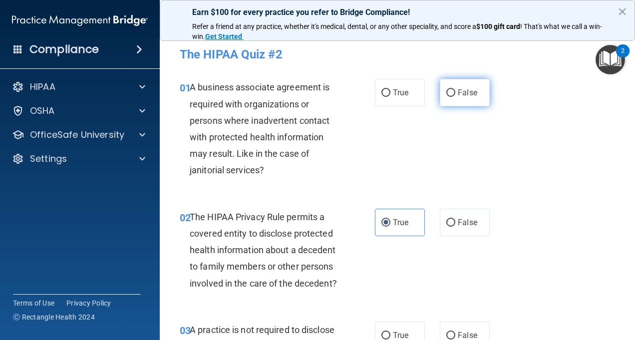
click at [441, 99] on label "False" at bounding box center [465, 92] width 50 height 27
click at [447, 97] on input "False" at bounding box center [451, 92] width 9 height 7
radio input "true"
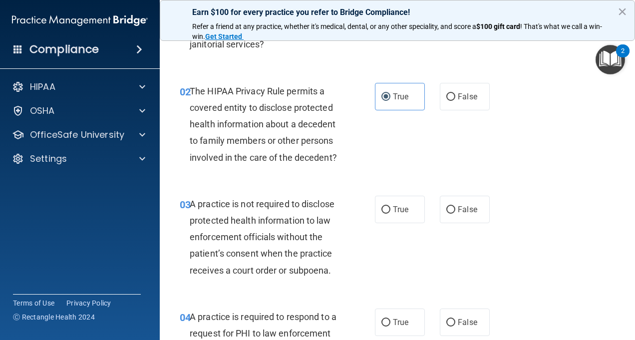
scroll to position [200, 0]
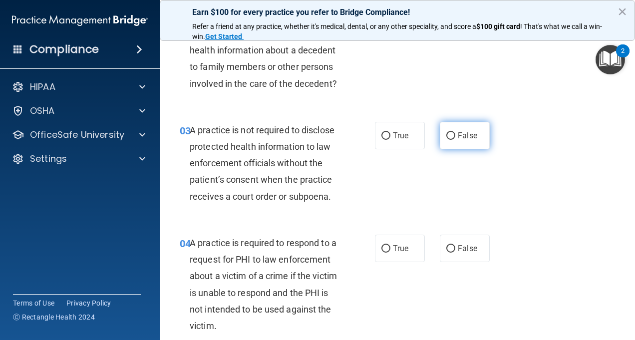
drag, startPoint x: 451, startPoint y: 144, endPoint x: 454, endPoint y: 156, distance: 12.4
click at [452, 144] on label "False" at bounding box center [465, 135] width 50 height 27
click at [452, 140] on input "False" at bounding box center [451, 135] width 9 height 7
radio input "true"
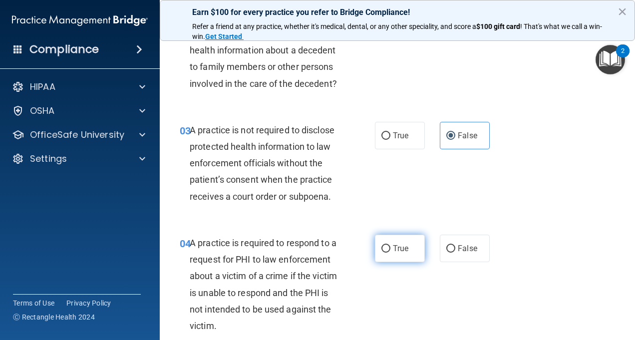
click at [398, 253] on span "True" at bounding box center [400, 248] width 15 height 9
click at [391, 253] on input "True" at bounding box center [386, 248] width 9 height 7
radio input "true"
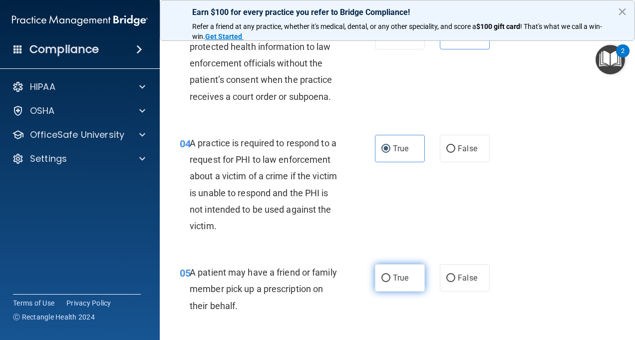
click at [396, 288] on label "True" at bounding box center [400, 277] width 50 height 27
click at [391, 282] on input "True" at bounding box center [386, 278] width 9 height 7
radio input "true"
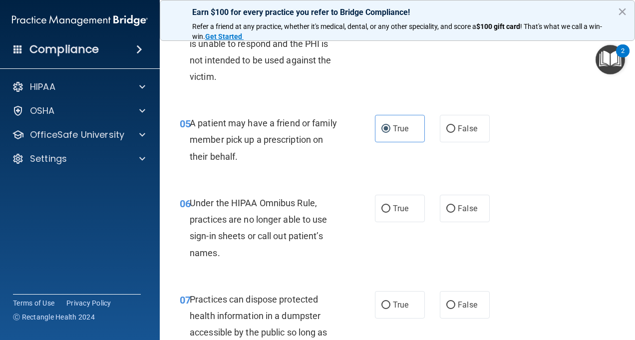
scroll to position [450, 0]
click at [447, 212] on input "False" at bounding box center [451, 208] width 9 height 7
radio input "true"
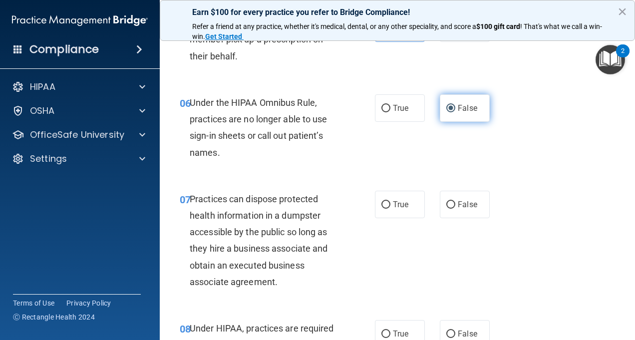
scroll to position [500, 0]
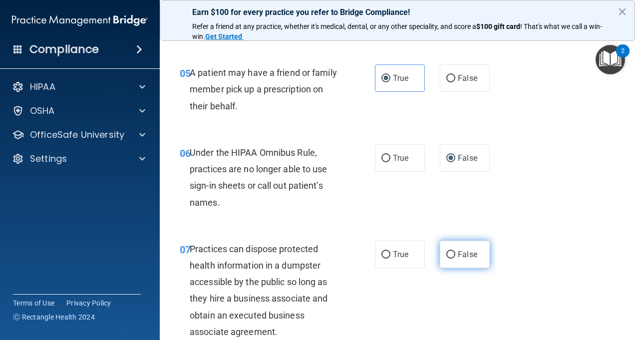
click at [458, 259] on span "False" at bounding box center [467, 254] width 19 height 9
click at [456, 259] on input "False" at bounding box center [451, 254] width 9 height 7
radio input "true"
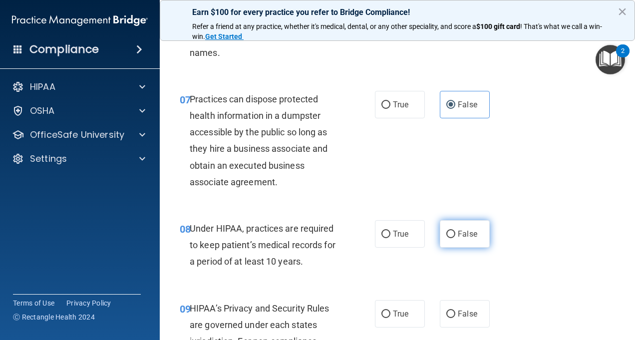
click at [461, 241] on label "False" at bounding box center [465, 233] width 50 height 27
click at [456, 238] on input "False" at bounding box center [451, 234] width 9 height 7
radio input "true"
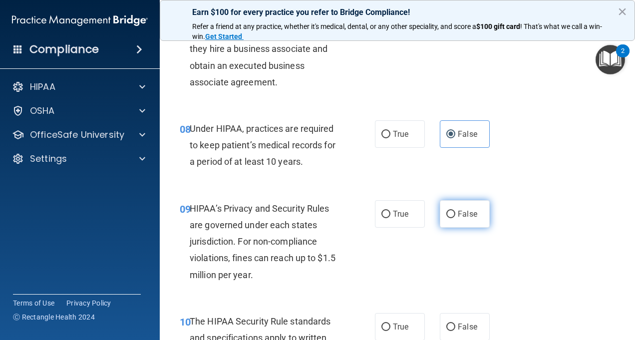
click at [462, 228] on label "False" at bounding box center [465, 213] width 50 height 27
click at [456, 218] on input "False" at bounding box center [451, 214] width 9 height 7
radio input "true"
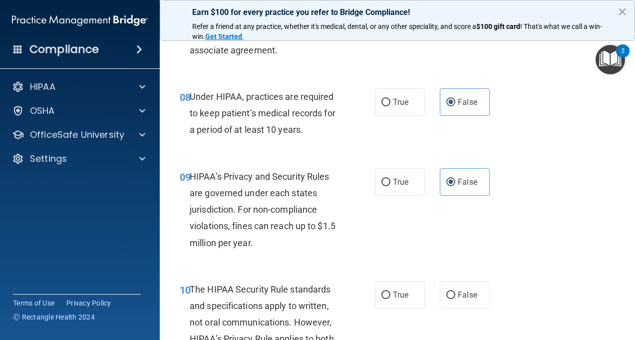
scroll to position [799, 0]
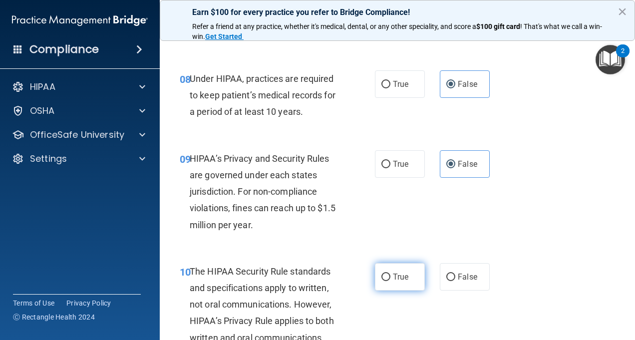
click at [403, 286] on label "True" at bounding box center [400, 276] width 50 height 27
click at [391, 281] on input "True" at bounding box center [386, 277] width 9 height 7
radio input "true"
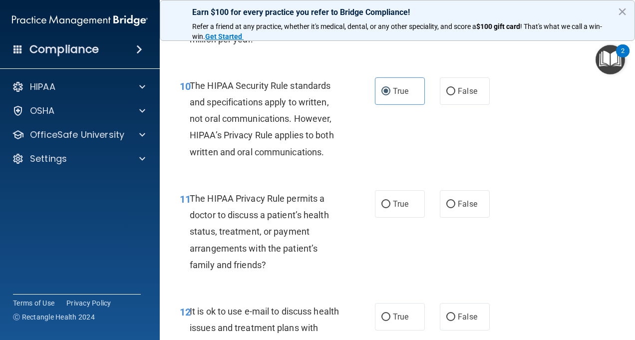
scroll to position [999, 0]
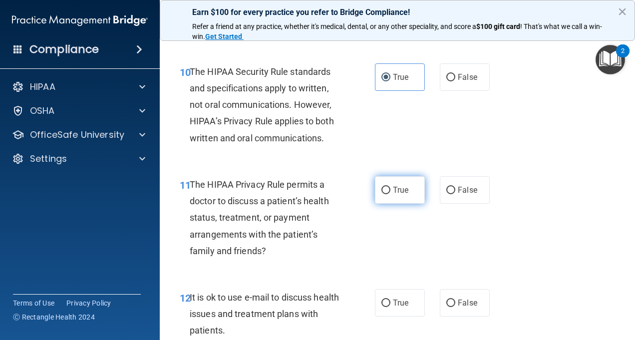
click at [397, 204] on label "True" at bounding box center [400, 189] width 50 height 27
click at [391, 194] on input "True" at bounding box center [386, 190] width 9 height 7
radio input "true"
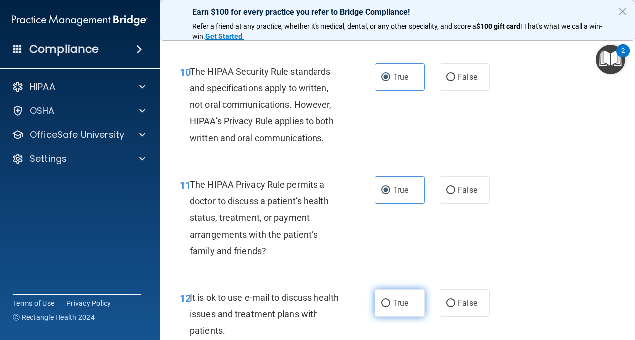
click at [400, 317] on label "True" at bounding box center [400, 302] width 50 height 27
click at [391, 307] on input "True" at bounding box center [386, 303] width 9 height 7
radio input "true"
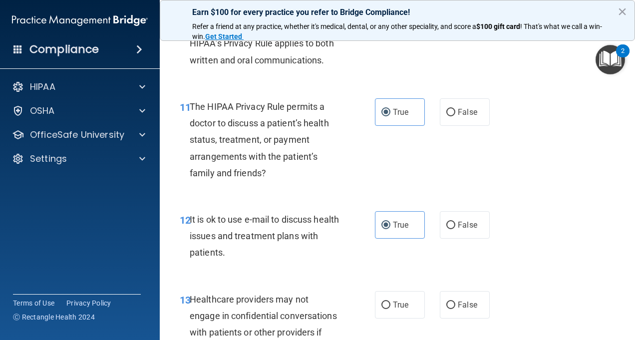
scroll to position [1099, 0]
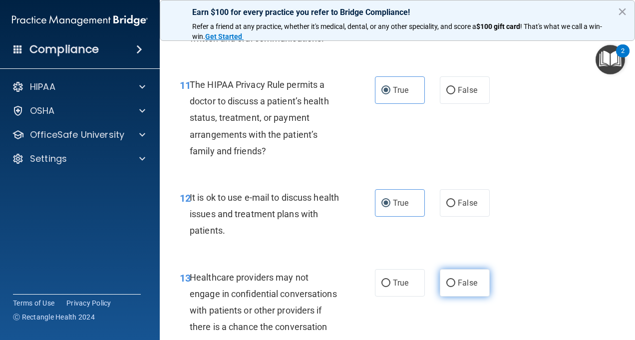
click at [454, 294] on label "False" at bounding box center [465, 282] width 50 height 27
click at [454, 287] on input "False" at bounding box center [451, 283] width 9 height 7
radio input "true"
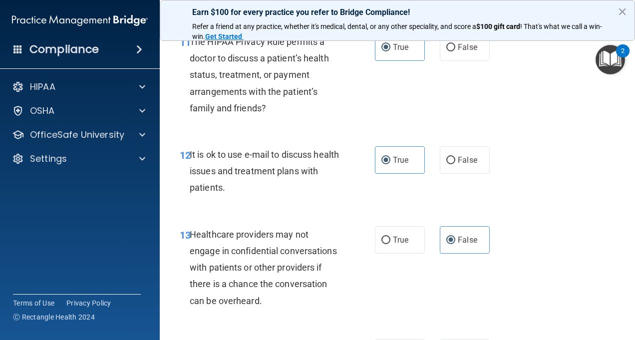
scroll to position [1199, 0]
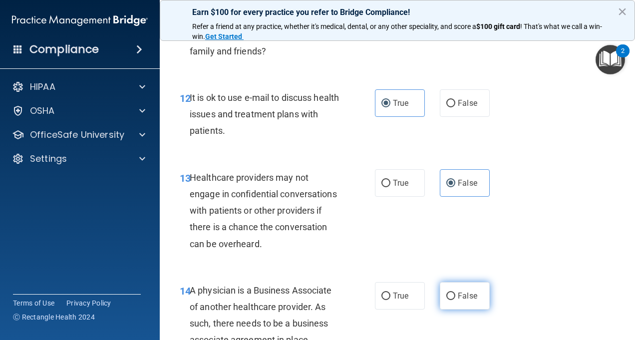
click at [463, 301] on span "False" at bounding box center [467, 295] width 19 height 9
click at [456, 300] on input "False" at bounding box center [451, 296] width 9 height 7
radio input "true"
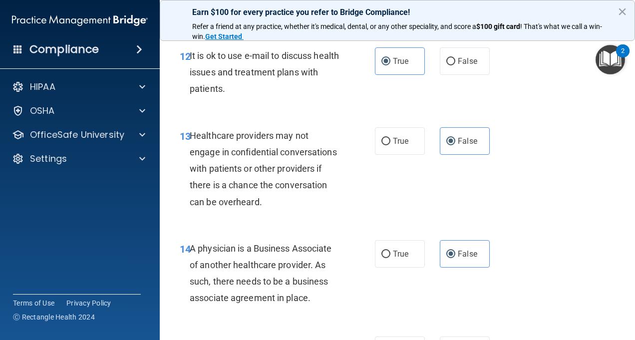
scroll to position [1349, 0]
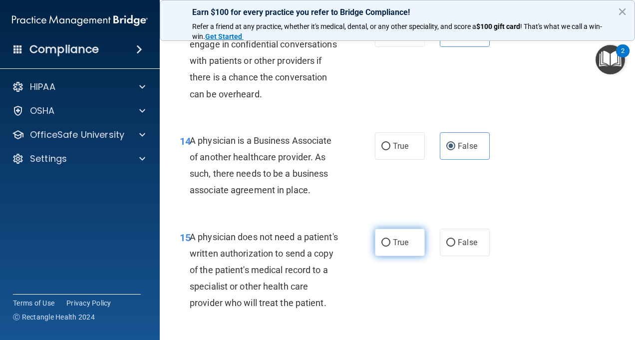
click at [398, 247] on span "True" at bounding box center [400, 242] width 15 height 9
click at [391, 247] on input "True" at bounding box center [386, 242] width 9 height 7
radio input "true"
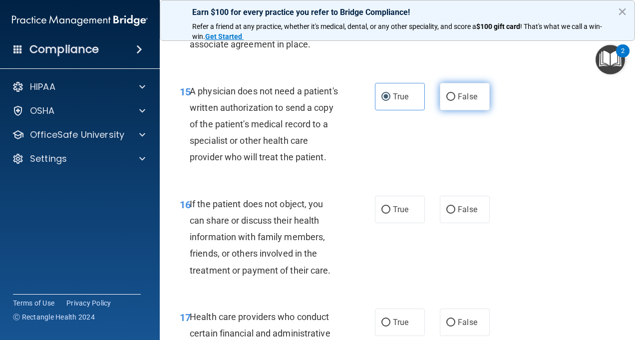
scroll to position [1499, 0]
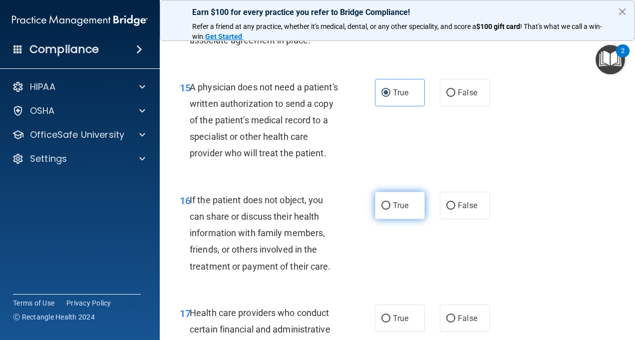
click at [382, 210] on input "True" at bounding box center [386, 205] width 9 height 7
radio input "true"
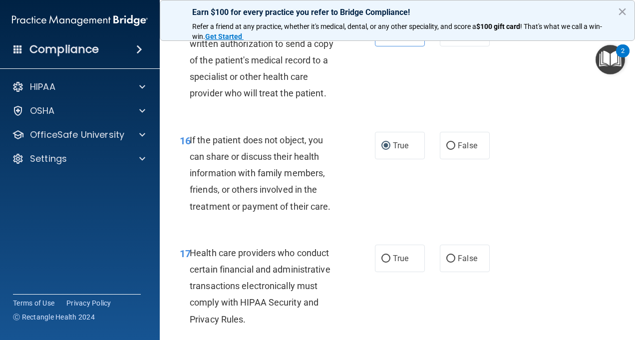
scroll to position [1598, 0]
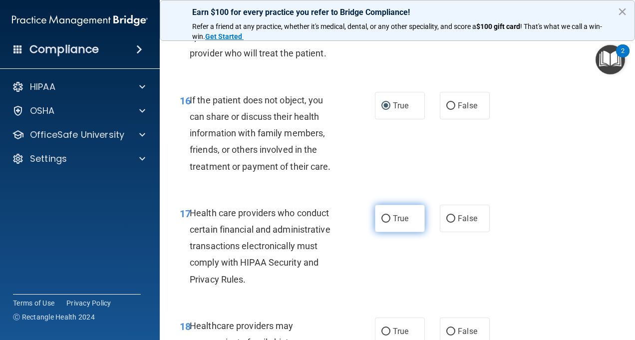
click at [384, 232] on label "True" at bounding box center [400, 218] width 50 height 27
click at [384, 223] on input "True" at bounding box center [386, 218] width 9 height 7
radio input "true"
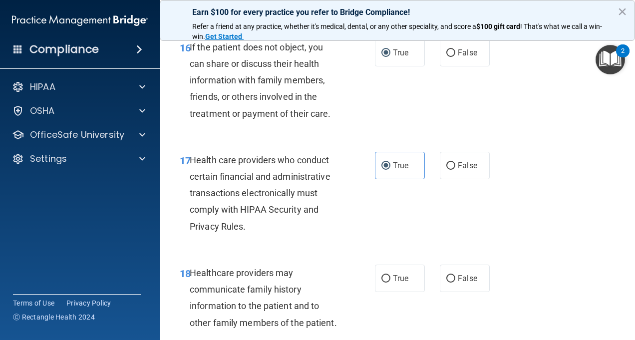
scroll to position [1748, 0]
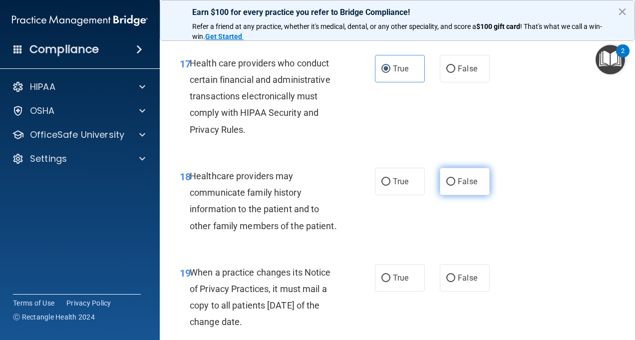
click at [455, 195] on label "False" at bounding box center [465, 181] width 50 height 27
click at [455, 186] on input "False" at bounding box center [451, 181] width 9 height 7
radio input "true"
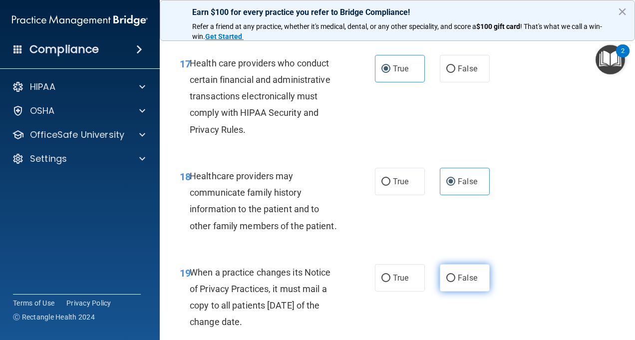
click at [452, 292] on label "False" at bounding box center [465, 277] width 50 height 27
click at [452, 282] on input "False" at bounding box center [451, 278] width 9 height 7
radio input "true"
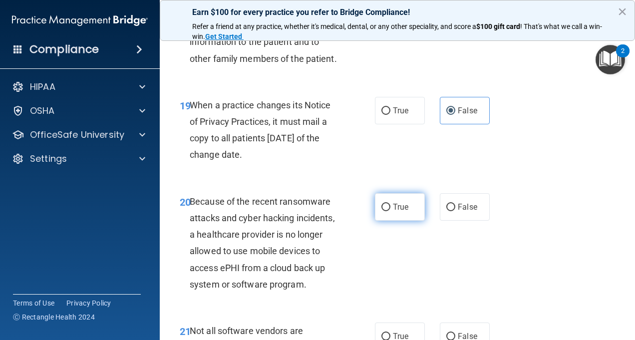
scroll to position [1898, 0]
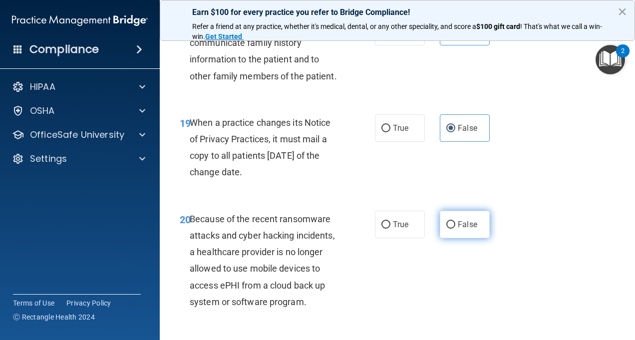
click at [474, 238] on label "False" at bounding box center [465, 224] width 50 height 27
click at [456, 229] on input "False" at bounding box center [451, 224] width 9 height 7
radio input "true"
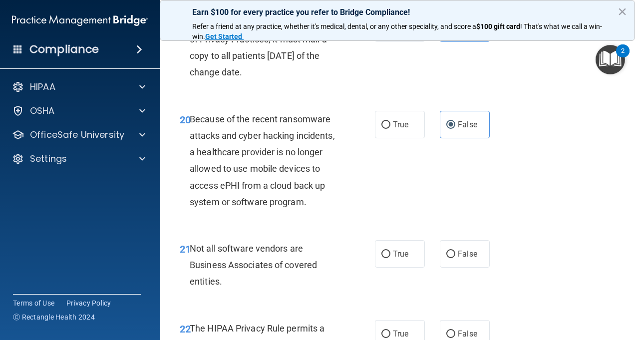
scroll to position [2098, 0]
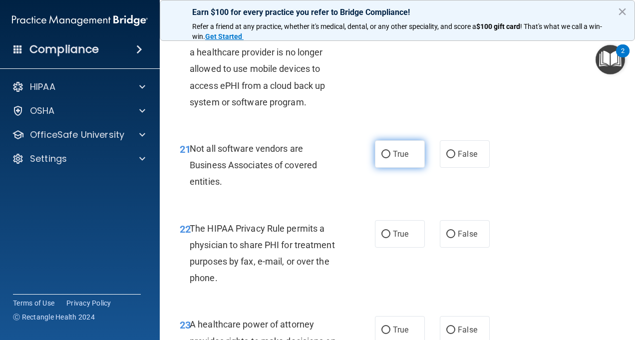
click at [393, 168] on label "True" at bounding box center [400, 153] width 50 height 27
click at [391, 158] on input "True" at bounding box center [386, 154] width 9 height 7
radio input "true"
click at [396, 239] on span "True" at bounding box center [400, 233] width 15 height 9
click at [391, 238] on input "True" at bounding box center [386, 234] width 9 height 7
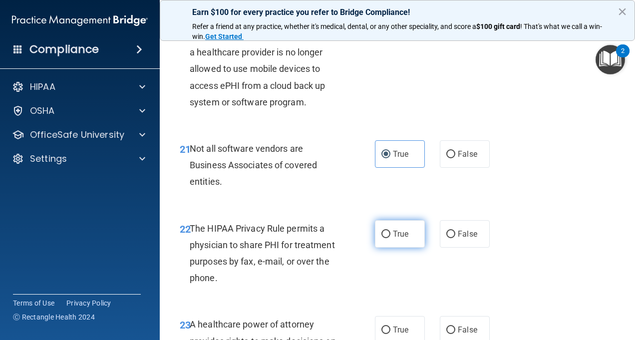
radio input "true"
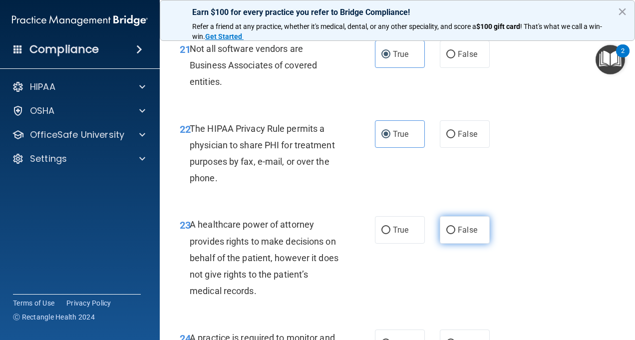
click at [463, 235] on span "False" at bounding box center [467, 229] width 19 height 9
click at [456, 234] on input "False" at bounding box center [451, 230] width 9 height 7
radio input "true"
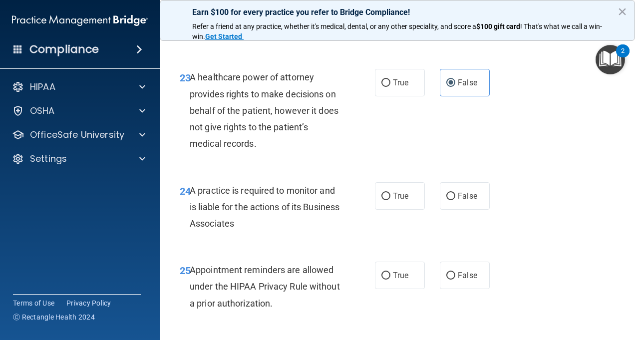
scroll to position [2348, 0]
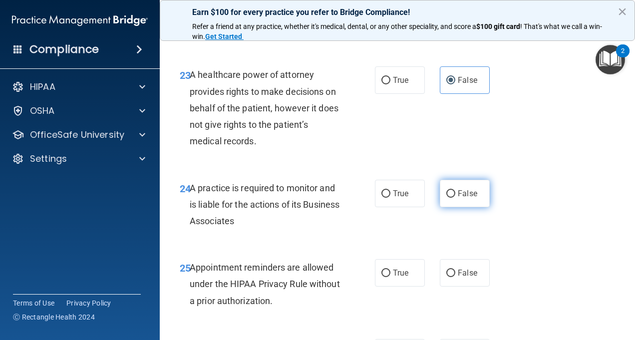
click at [447, 198] on input "False" at bounding box center [451, 193] width 9 height 7
radio input "true"
click at [398, 278] on span "True" at bounding box center [400, 272] width 15 height 9
click at [391, 277] on input "True" at bounding box center [386, 273] width 9 height 7
radio input "true"
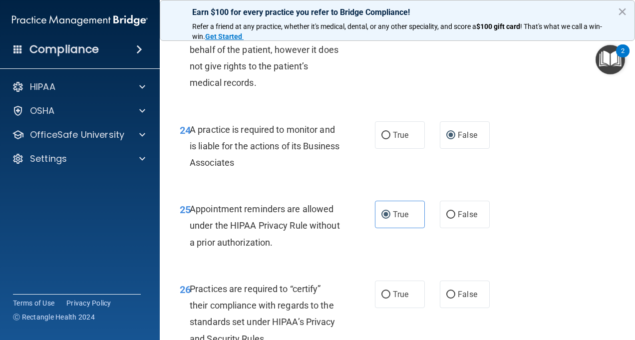
scroll to position [2498, 0]
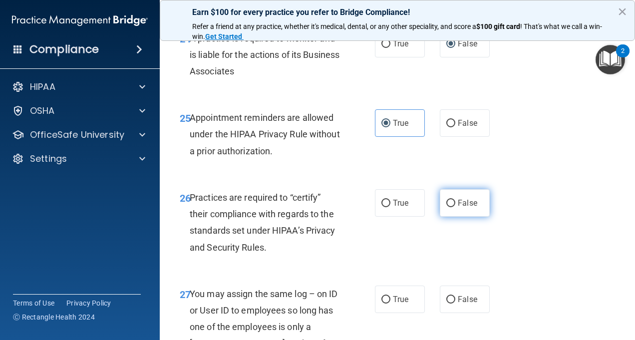
click at [461, 217] on label "False" at bounding box center [465, 202] width 50 height 27
click at [456, 207] on input "False" at bounding box center [451, 203] width 9 height 7
radio input "true"
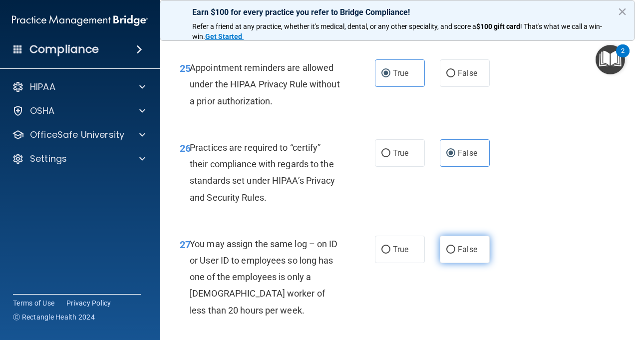
click at [459, 263] on label "False" at bounding box center [465, 249] width 50 height 27
click at [456, 254] on input "False" at bounding box center [451, 249] width 9 height 7
radio input "true"
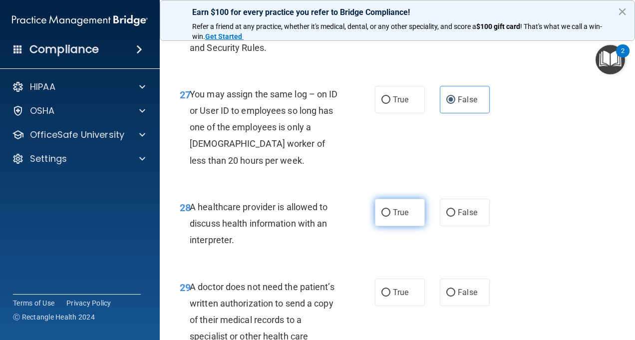
click at [389, 226] on label "True" at bounding box center [400, 212] width 50 height 27
click at [389, 217] on input "True" at bounding box center [386, 212] width 9 height 7
radio input "true"
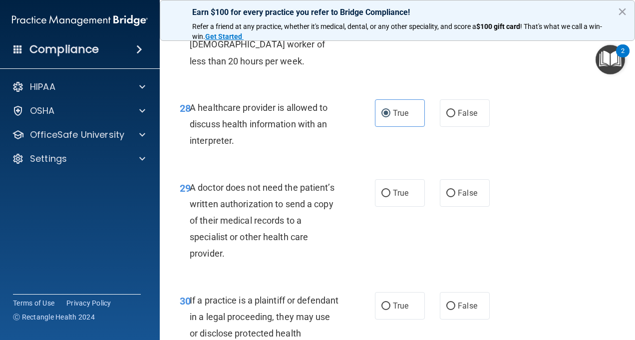
scroll to position [2797, 0]
click at [390, 206] on label "True" at bounding box center [400, 192] width 50 height 27
click at [390, 197] on input "True" at bounding box center [386, 192] width 9 height 7
radio input "true"
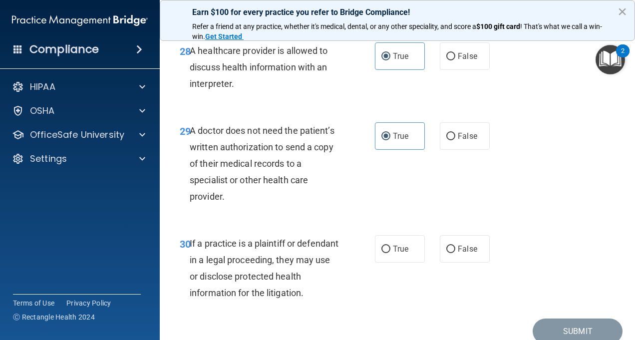
scroll to position [2897, 0]
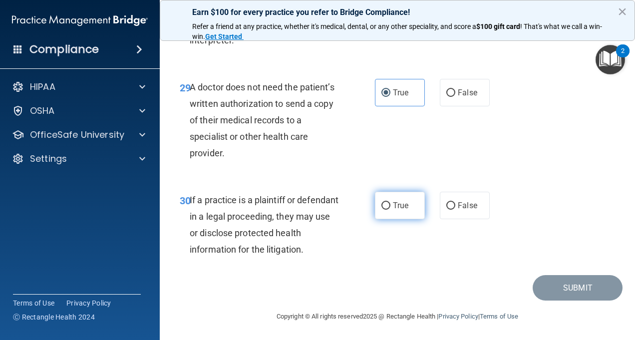
click at [393, 210] on span "True" at bounding box center [400, 205] width 15 height 9
click at [390, 210] on input "True" at bounding box center [386, 205] width 9 height 7
radio input "true"
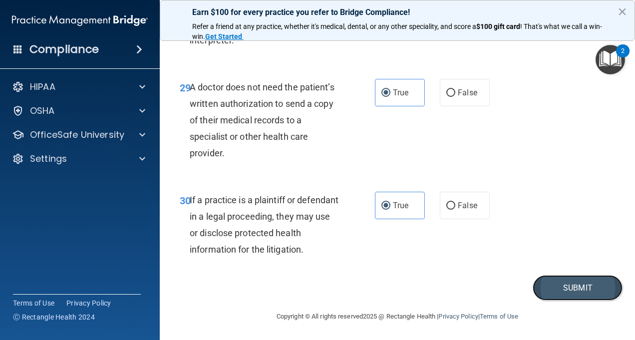
click at [567, 301] on button "Submit" at bounding box center [578, 287] width 90 height 25
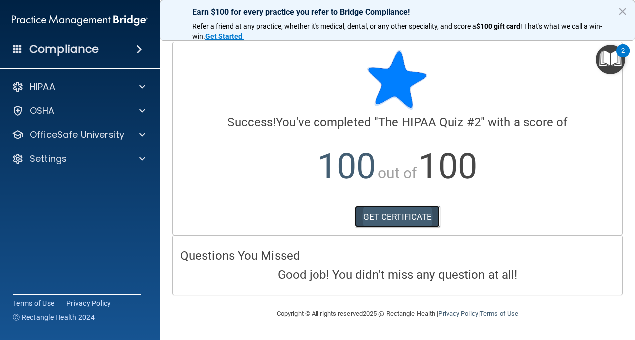
click at [397, 219] on link "GET CERTIFICATE" at bounding box center [397, 217] width 85 height 22
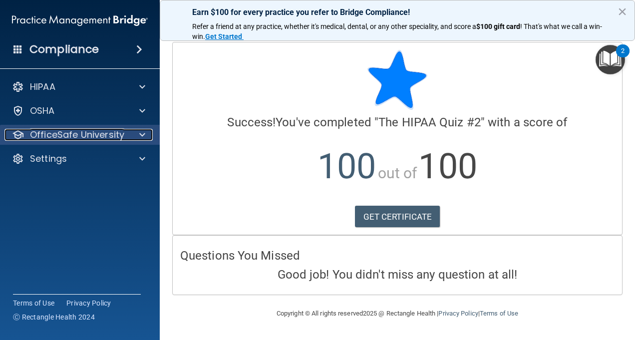
click at [125, 137] on div "OfficeSafe University" at bounding box center [66, 135] width 124 height 12
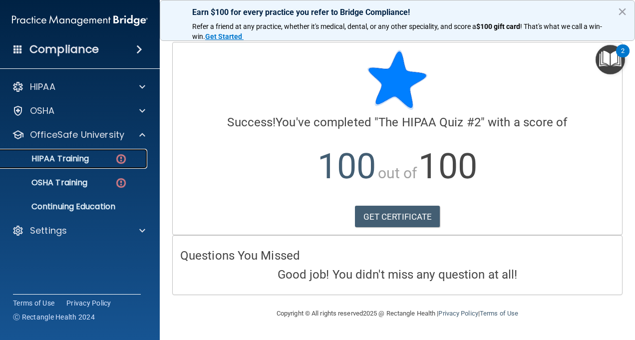
click at [118, 162] on img at bounding box center [121, 159] width 12 height 12
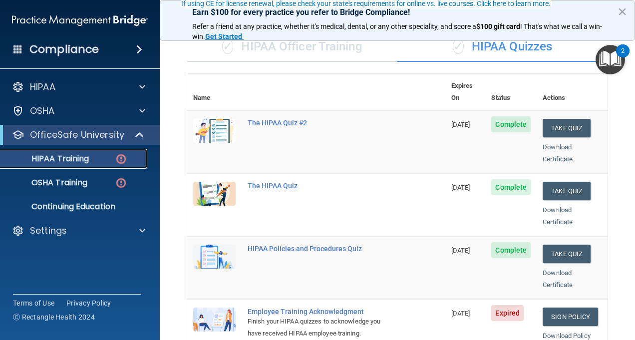
scroll to position [100, 0]
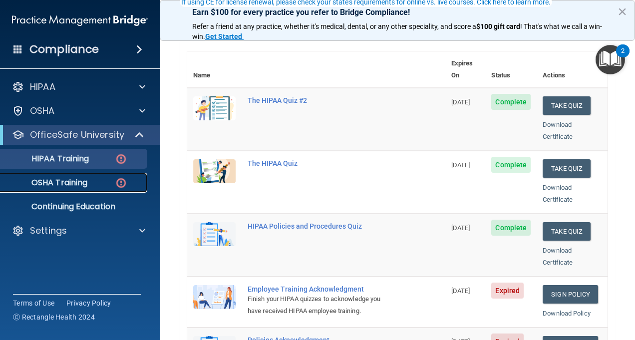
click at [87, 184] on p "OSHA Training" at bounding box center [46, 183] width 81 height 10
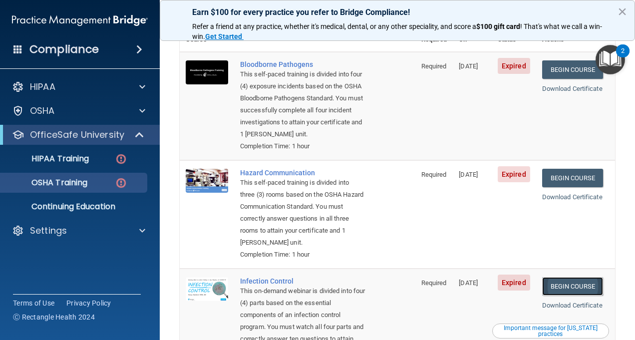
click at [555, 285] on link "Begin Course" at bounding box center [572, 286] width 61 height 18
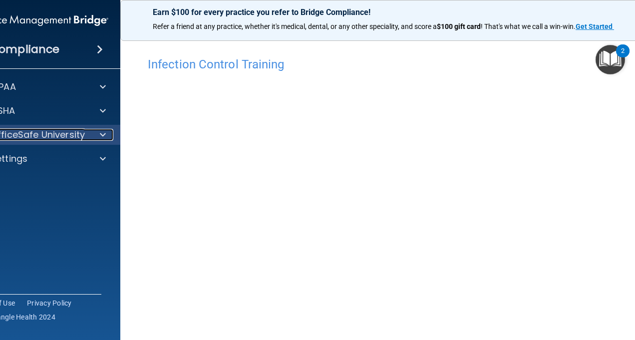
click at [93, 136] on div at bounding box center [101, 135] width 25 height 12
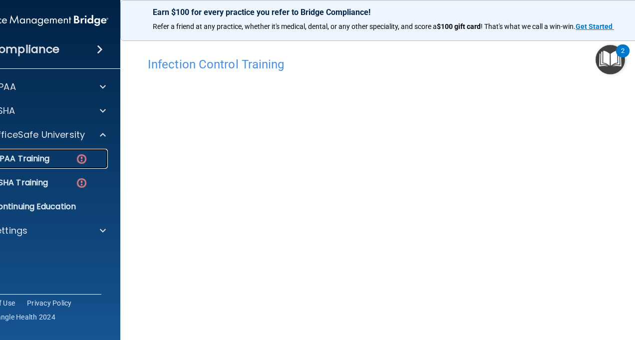
click at [70, 159] on div "HIPAA Training" at bounding box center [35, 159] width 136 height 10
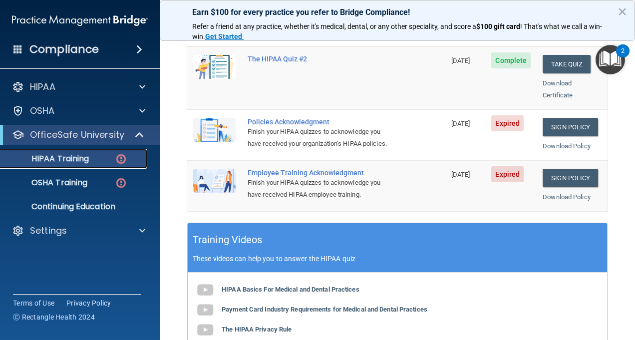
scroll to position [250, 0]
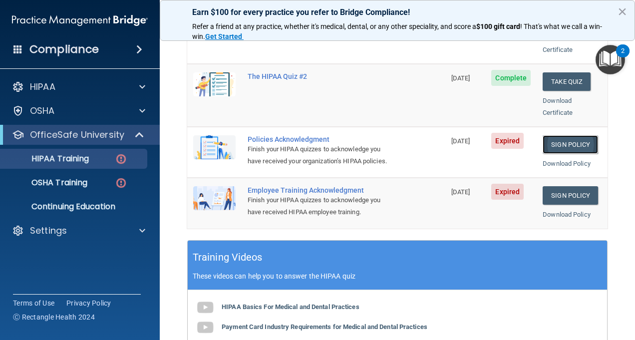
click at [544, 135] on link "Sign Policy" at bounding box center [570, 144] width 55 height 18
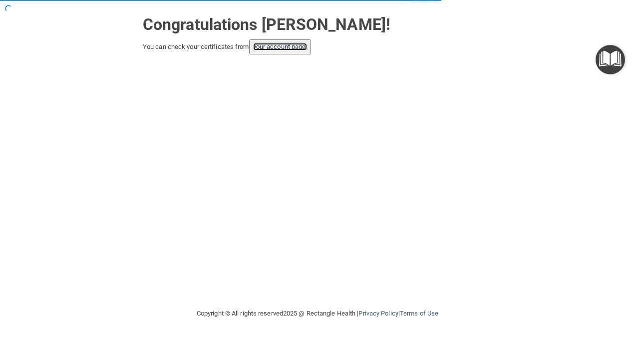
click at [294, 44] on link "your account page!" at bounding box center [280, 46] width 54 height 7
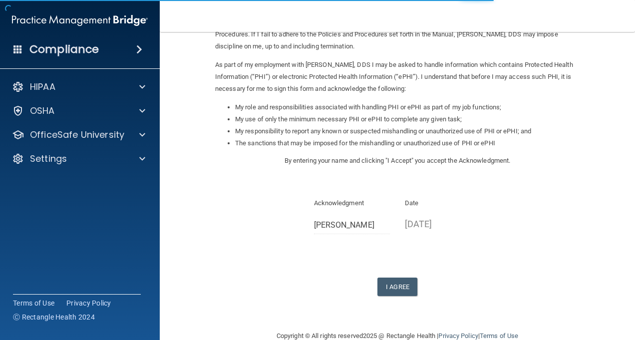
scroll to position [117, 0]
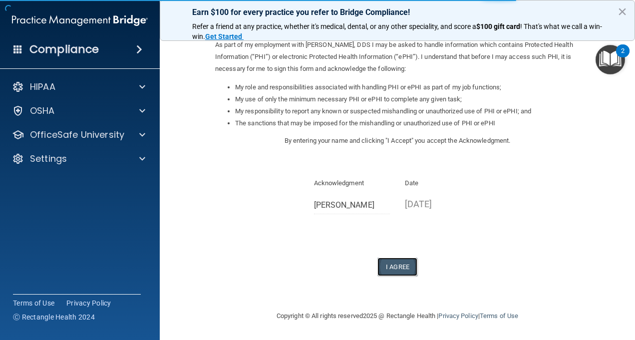
click at [381, 261] on button "I Agree" at bounding box center [398, 267] width 40 height 18
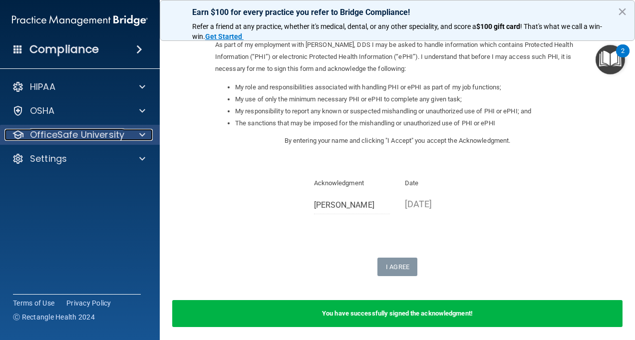
click at [123, 131] on div "OfficeSafe University" at bounding box center [66, 135] width 124 height 12
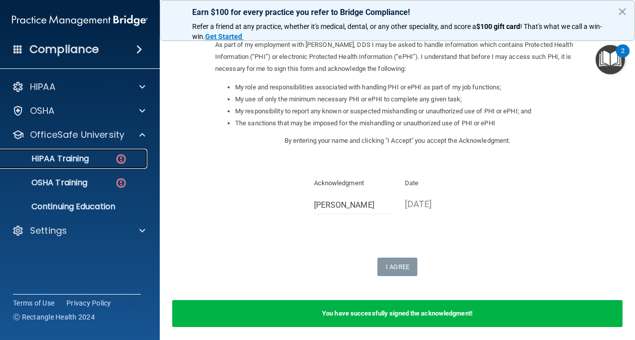
click at [117, 165] on img at bounding box center [121, 159] width 12 height 12
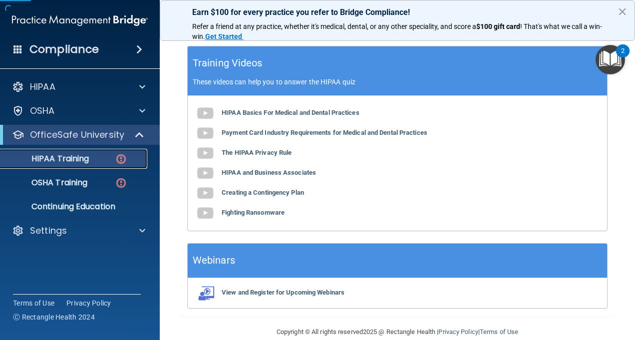
scroll to position [458, 0]
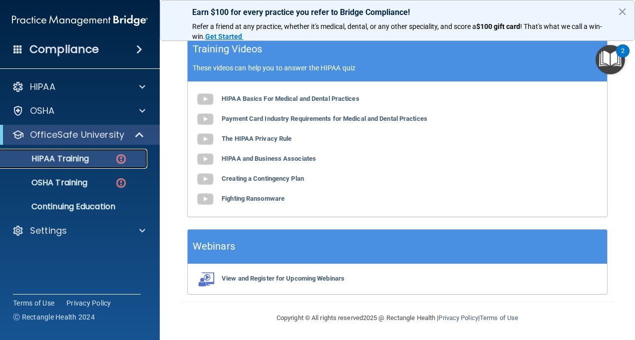
click at [100, 156] on div "HIPAA Training" at bounding box center [74, 159] width 136 height 10
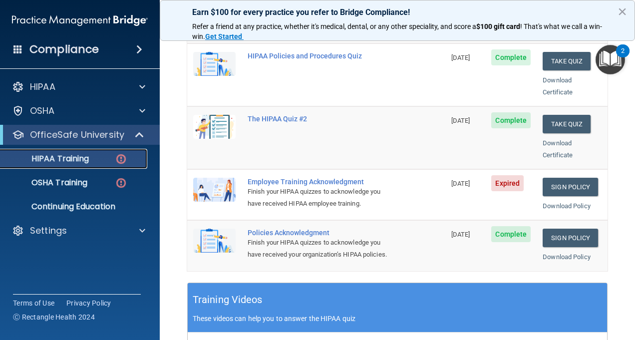
scroll to position [208, 0]
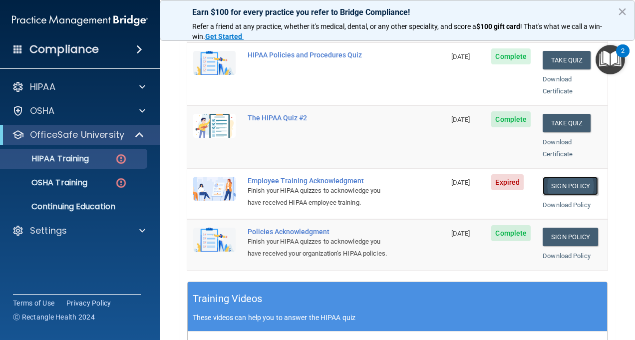
click at [557, 177] on link "Sign Policy" at bounding box center [570, 186] width 55 height 18
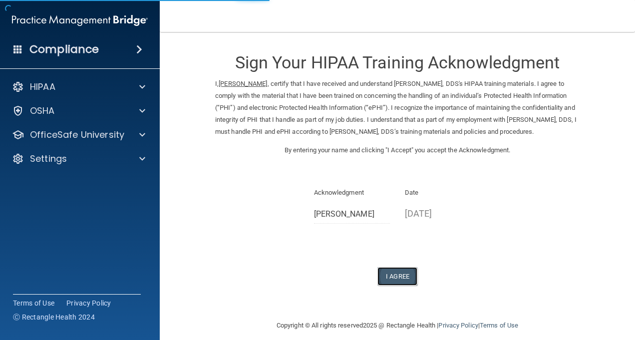
click at [403, 271] on button "I Agree" at bounding box center [398, 276] width 40 height 18
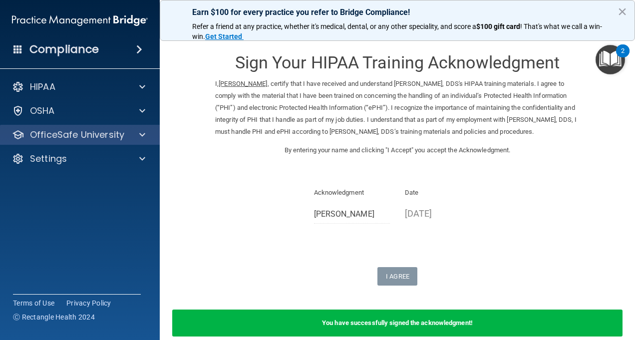
click at [72, 127] on div "OfficeSafe University" at bounding box center [80, 135] width 160 height 20
click at [147, 133] on div at bounding box center [140, 135] width 25 height 12
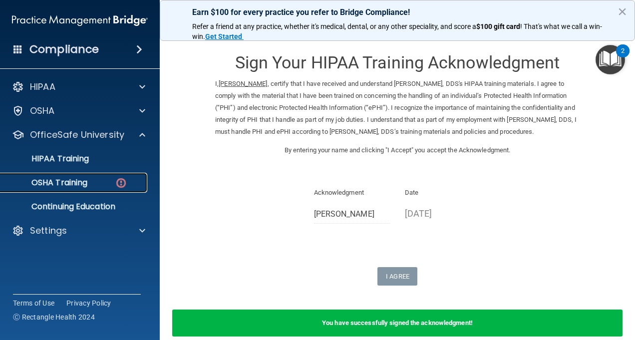
click at [93, 181] on div "OSHA Training" at bounding box center [74, 183] width 136 height 10
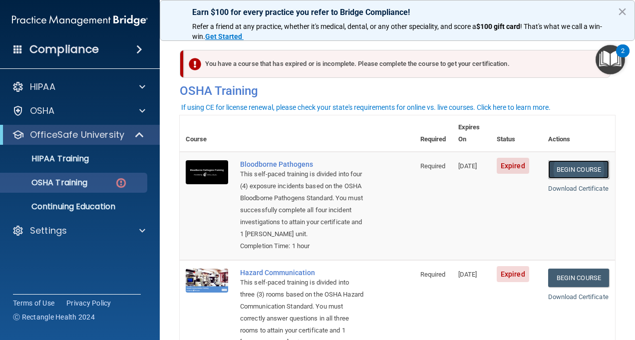
click at [555, 160] on link "Begin Course" at bounding box center [578, 169] width 61 height 18
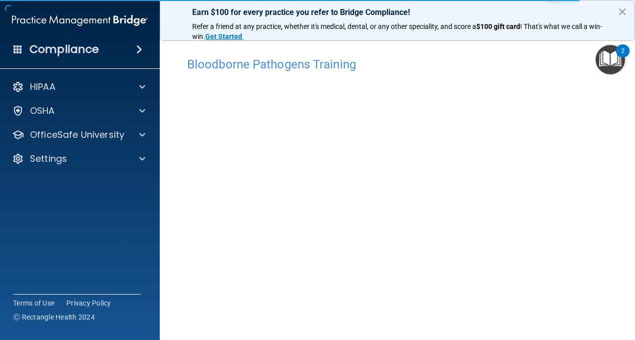
scroll to position [1, 0]
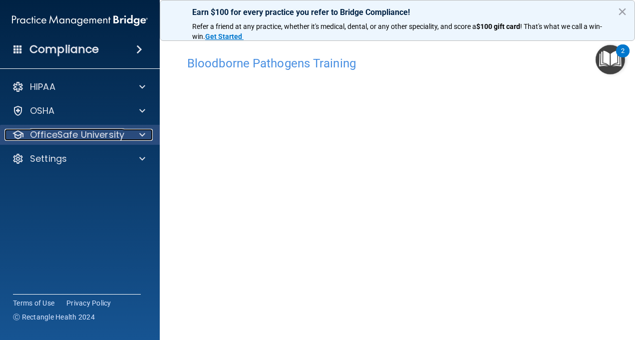
click at [141, 136] on span at bounding box center [142, 135] width 6 height 12
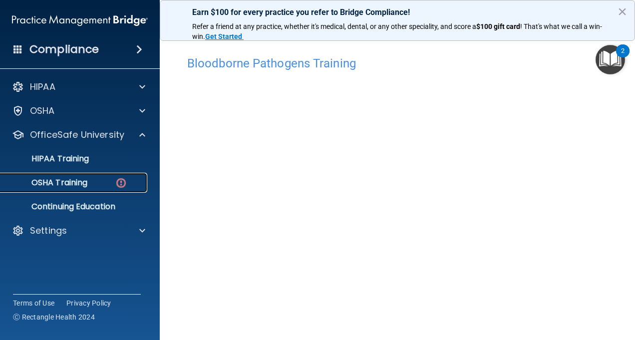
click at [96, 184] on div "OSHA Training" at bounding box center [74, 183] width 136 height 10
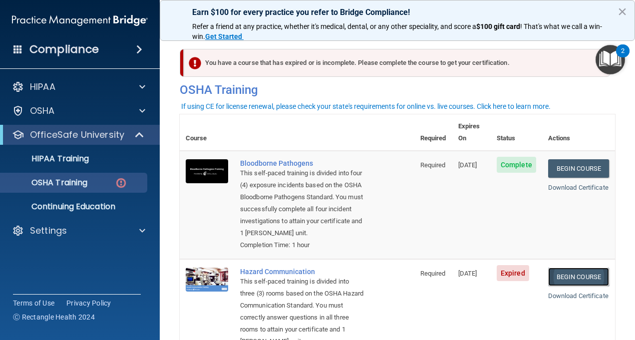
click at [553, 273] on link "Begin Course" at bounding box center [578, 277] width 61 height 18
click at [47, 183] on p "OSHA Training" at bounding box center [46, 183] width 81 height 10
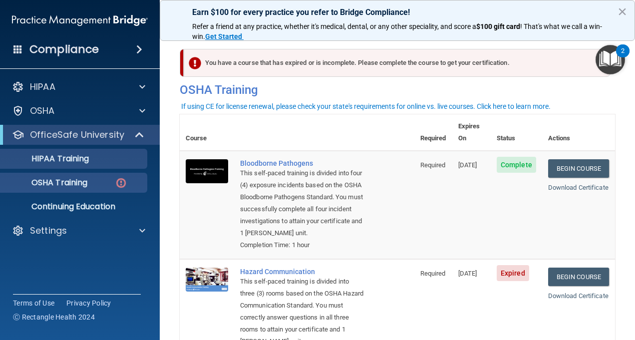
drag, startPoint x: 54, startPoint y: 169, endPoint x: 59, endPoint y: 159, distance: 11.2
click at [56, 165] on ul "HIPAA Training OSHA Training Continuing Education" at bounding box center [80, 181] width 181 height 72
click at [59, 158] on p "HIPAA Training" at bounding box center [47, 159] width 82 height 10
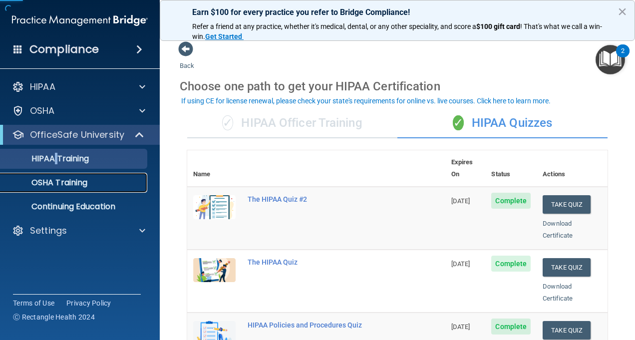
click at [74, 180] on p "OSHA Training" at bounding box center [46, 183] width 81 height 10
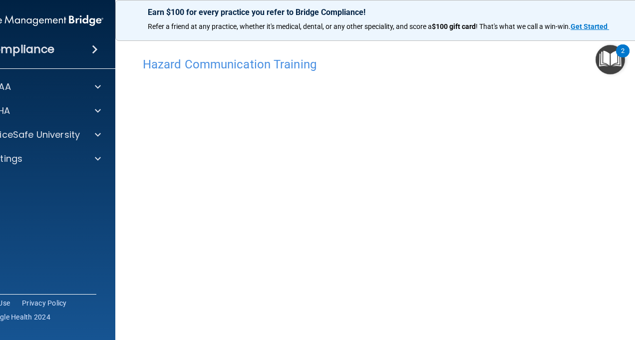
scroll to position [35, 0]
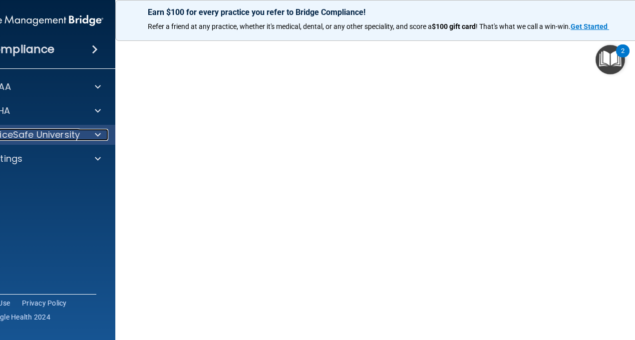
click at [95, 137] on span at bounding box center [98, 135] width 6 height 12
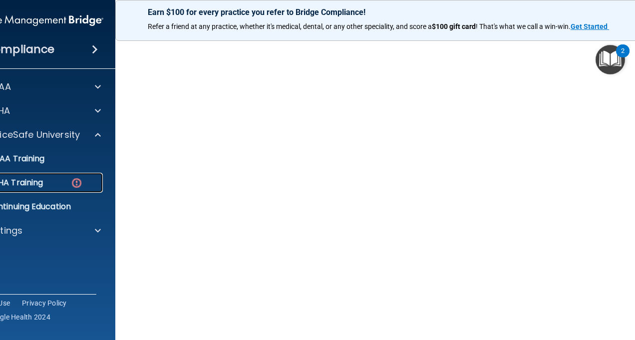
click at [52, 177] on link "OSHA Training" at bounding box center [24, 183] width 157 height 20
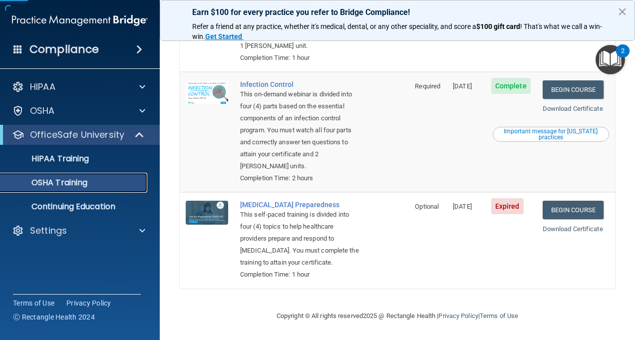
scroll to position [295, 0]
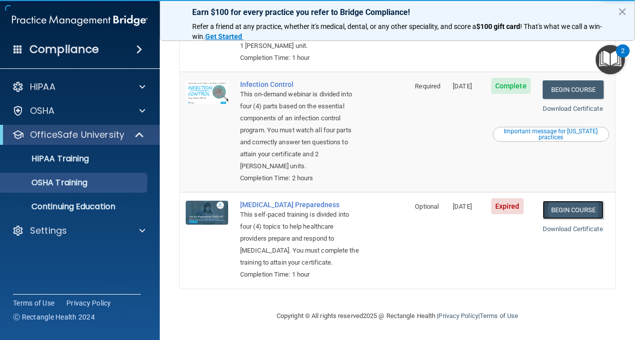
click at [551, 201] on link "Begin Course" at bounding box center [573, 210] width 61 height 18
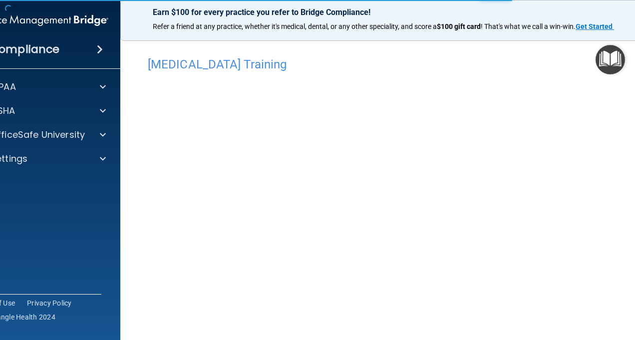
scroll to position [12, 0]
